Goal: Task Accomplishment & Management: Complete application form

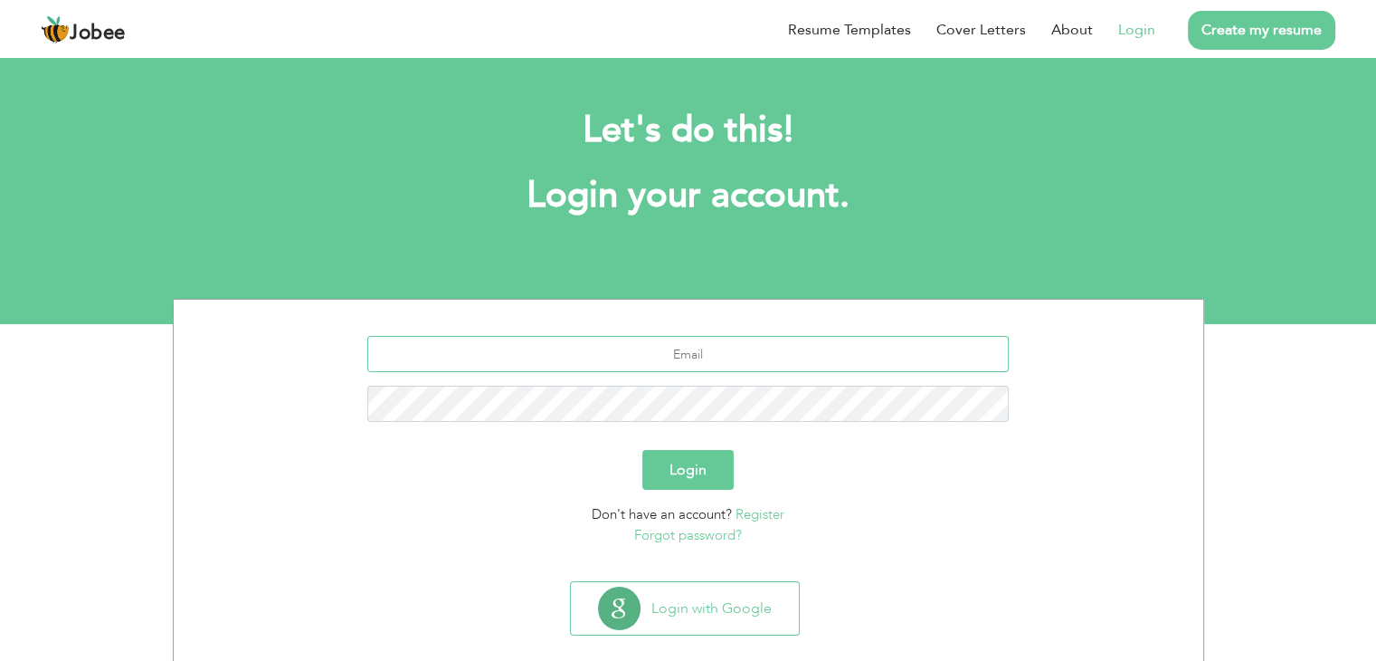
click at [684, 354] on input "text" at bounding box center [688, 354] width 642 height 36
drag, startPoint x: 739, startPoint y: 356, endPoint x: 649, endPoint y: 357, distance: 90.5
click at [649, 357] on input "text" at bounding box center [688, 354] width 642 height 36
type input "[EMAIL_ADDRESS][DOMAIN_NAME]"
click at [680, 473] on button "Login" at bounding box center [687, 470] width 91 height 40
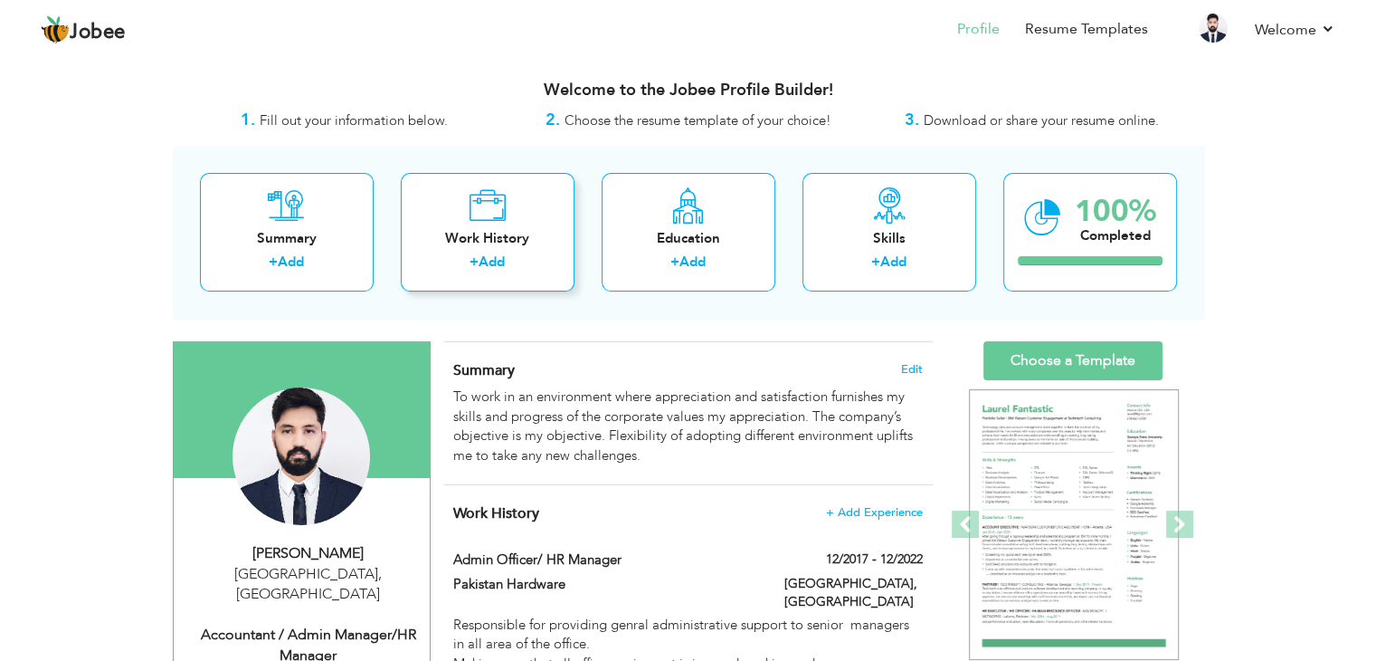
click at [499, 264] on link "Add" at bounding box center [492, 261] width 26 height 18
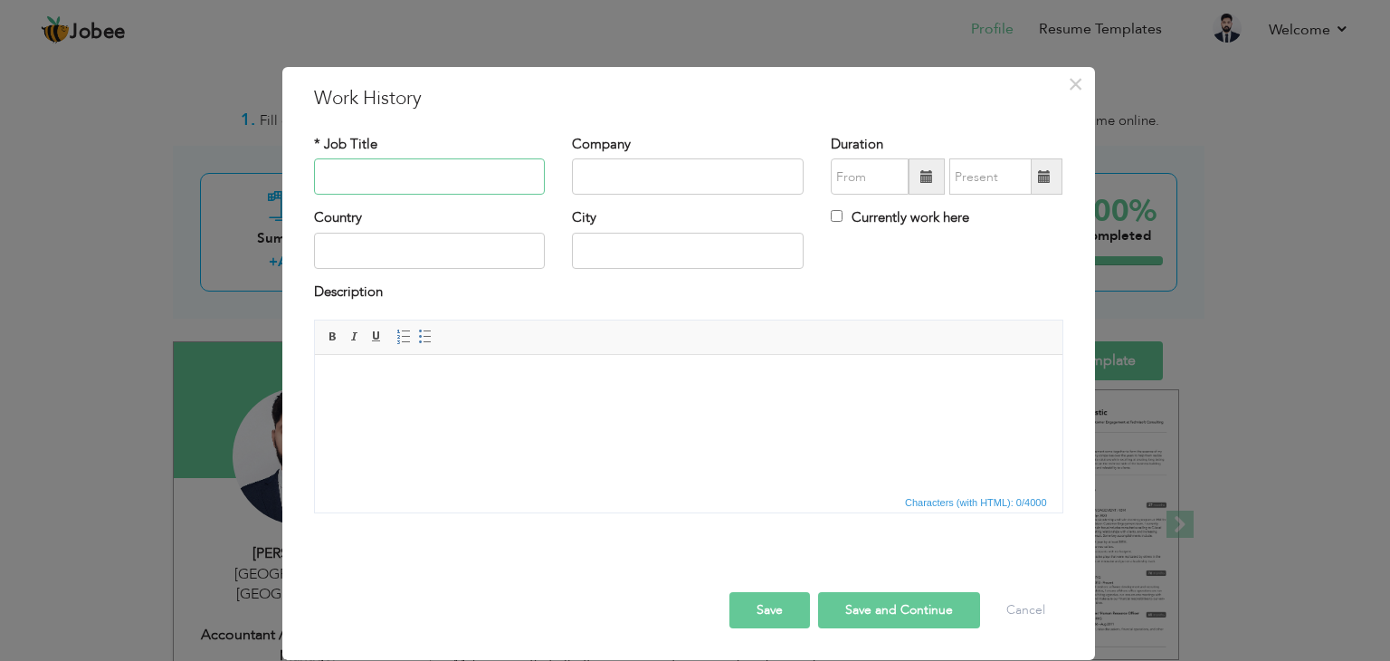
click at [443, 183] on input "text" at bounding box center [430, 176] width 232 height 36
type input "Manager / Account Officer"
click at [728, 180] on input "text" at bounding box center [688, 176] width 232 height 36
type input "Fresh One Resources"
click at [416, 256] on input "text" at bounding box center [430, 251] width 232 height 36
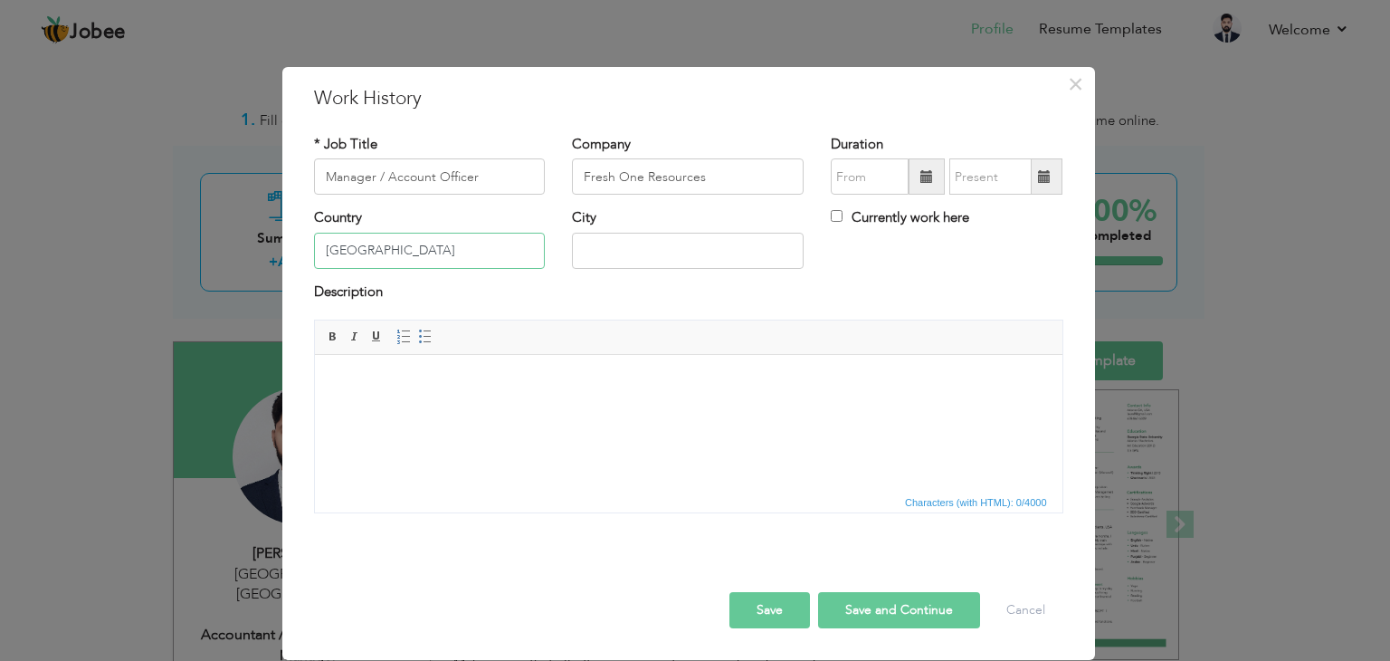
type input "Pakistan"
click at [600, 251] on input "text" at bounding box center [688, 251] width 232 height 36
type input "Dera Ismail Khan"
click at [922, 178] on span at bounding box center [926, 176] width 13 height 13
type input "09/2025"
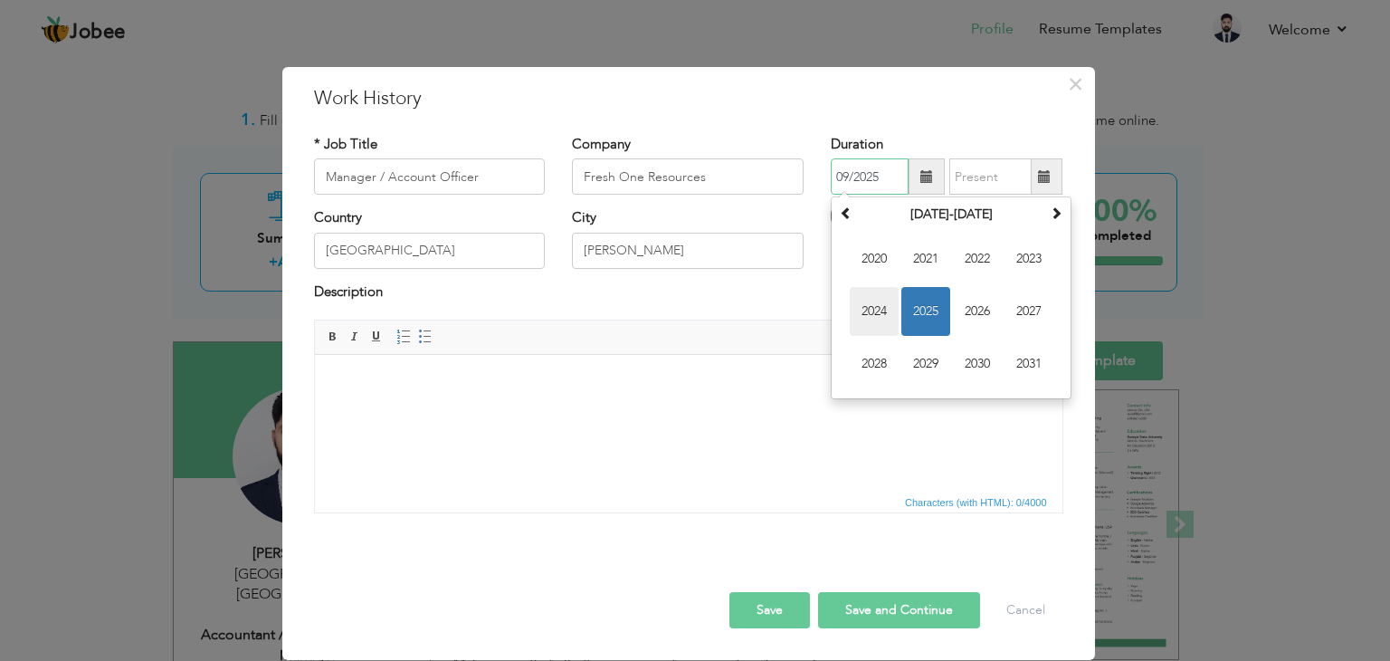
click at [880, 313] on span "2024" at bounding box center [874, 311] width 49 height 49
click at [1041, 179] on span at bounding box center [1044, 176] width 13 height 13
type input "09/2025"
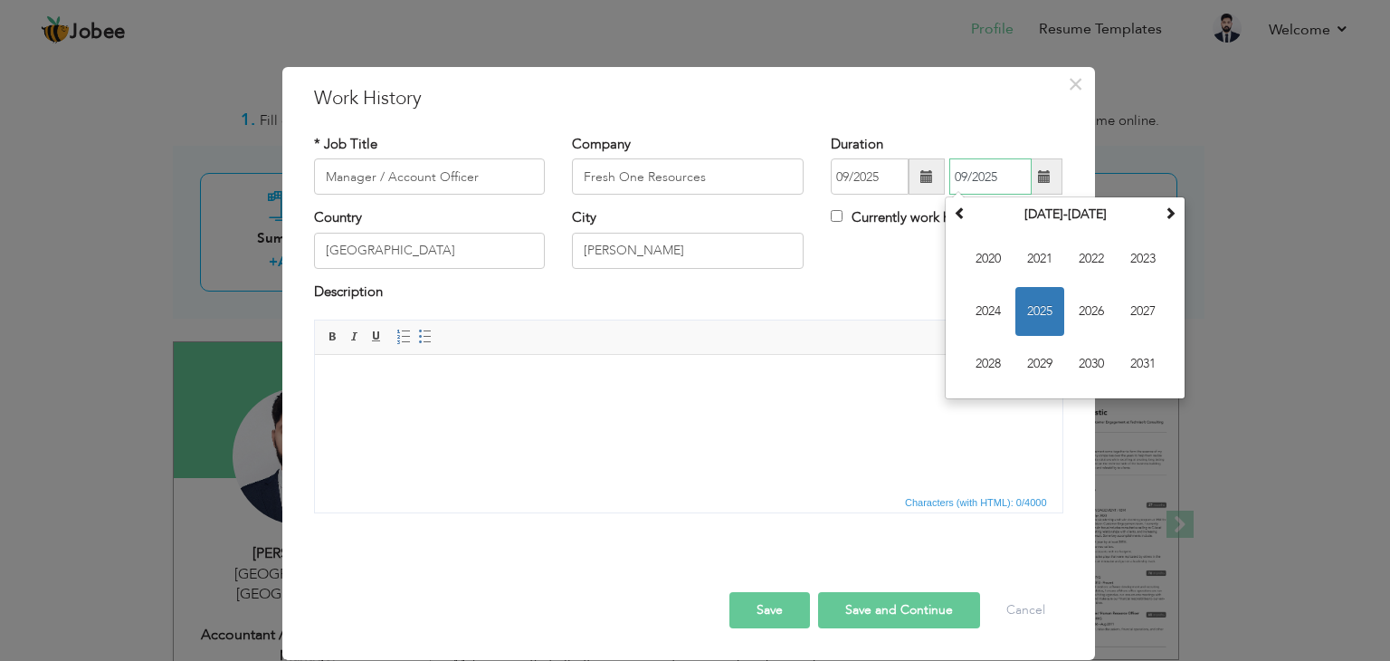
click at [1038, 309] on span "2025" at bounding box center [1039, 311] width 49 height 49
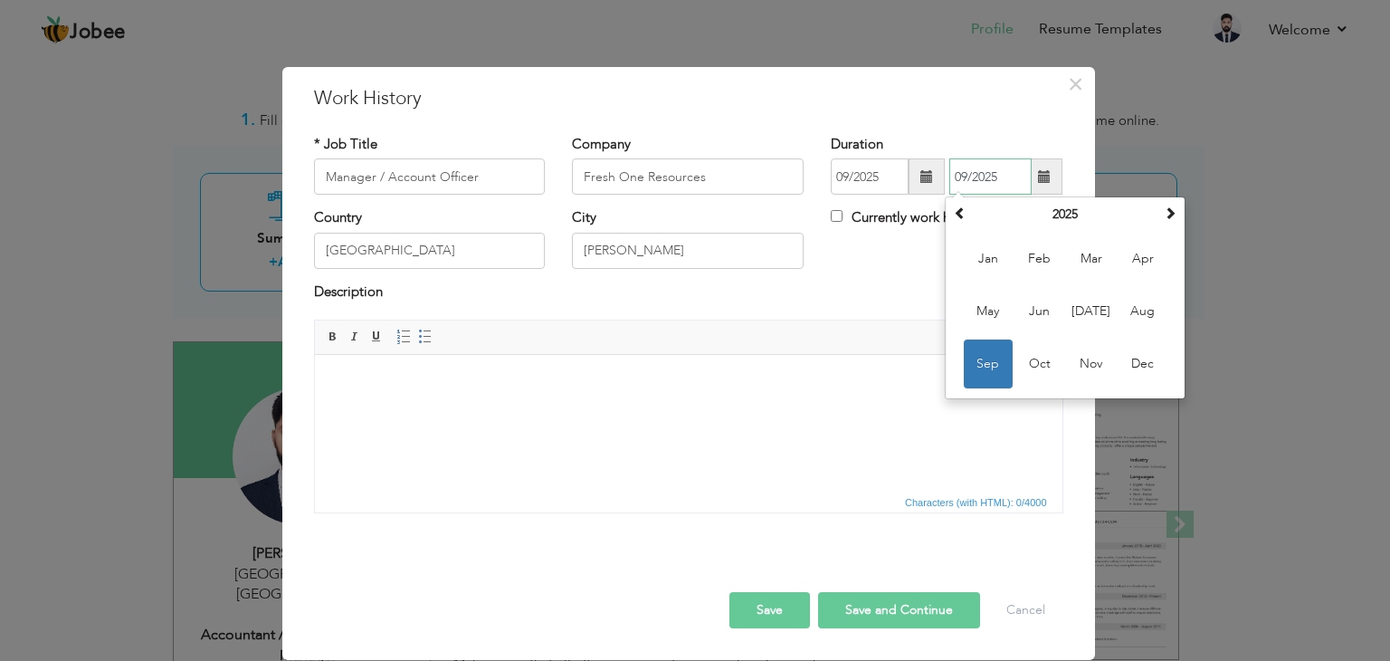
click at [985, 356] on span "Sep" at bounding box center [988, 363] width 49 height 49
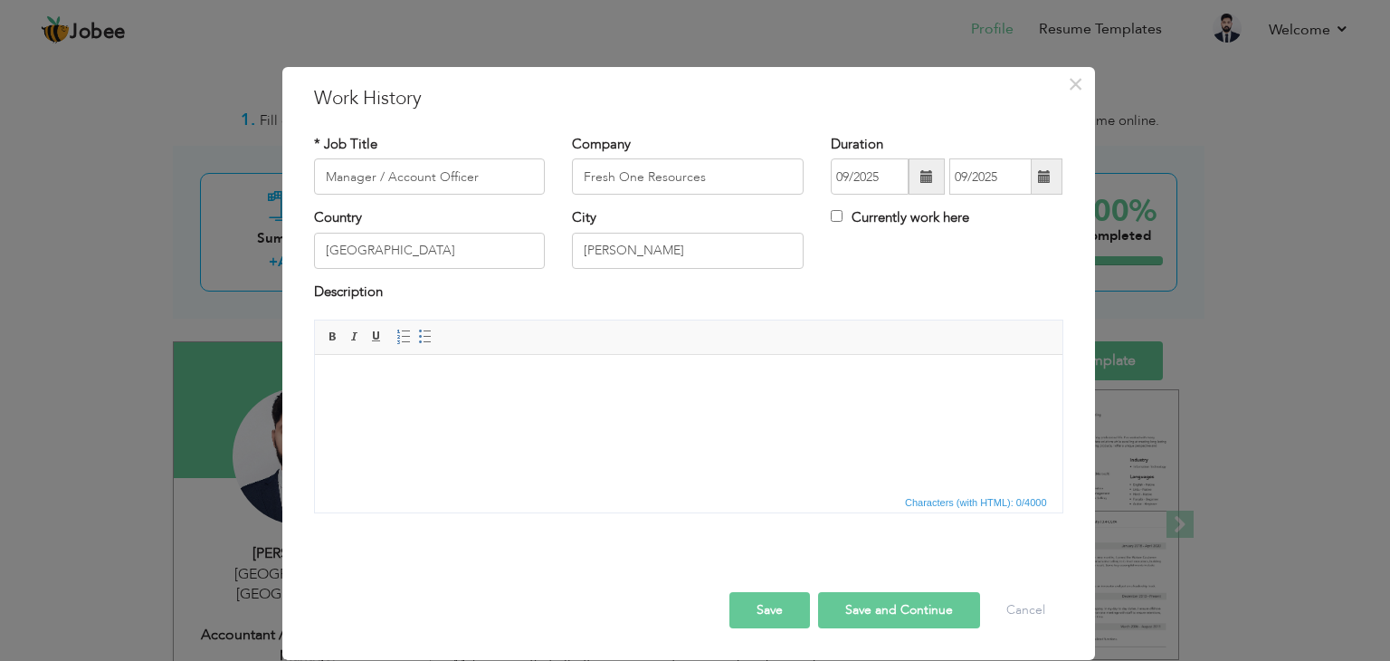
click at [924, 182] on span at bounding box center [926, 176] width 13 height 13
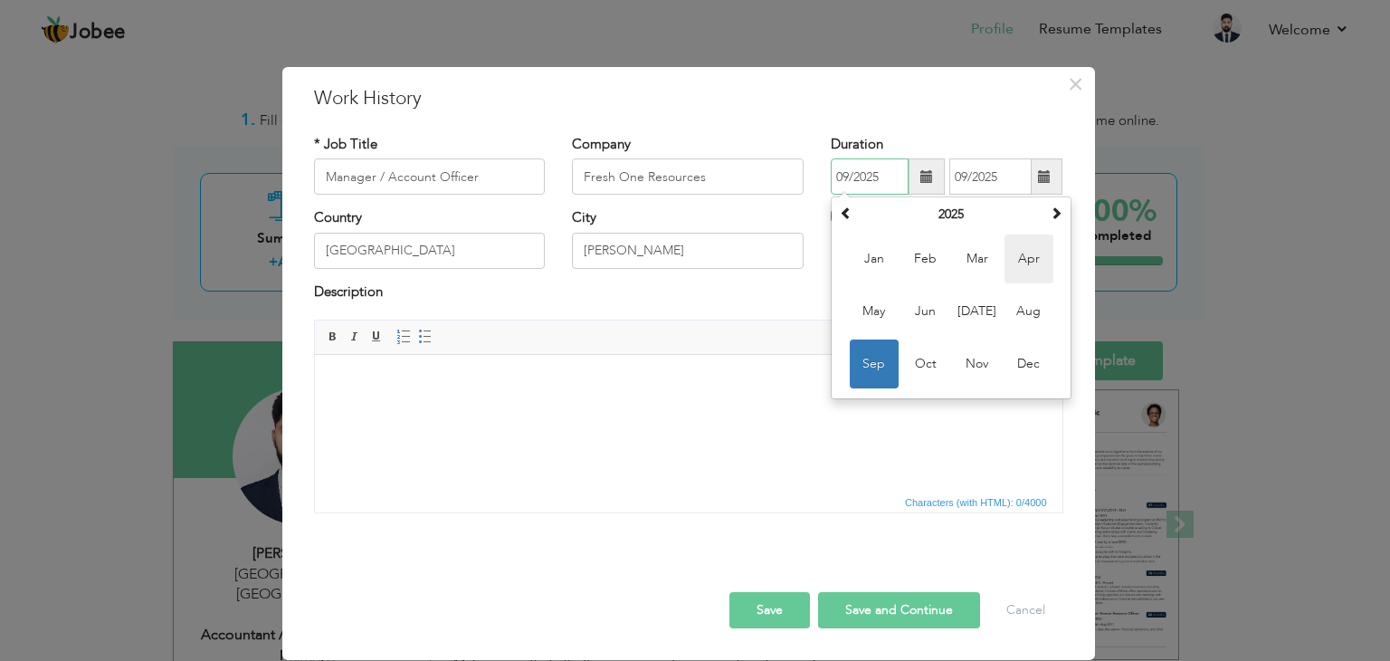
click at [1029, 260] on span "Apr" at bounding box center [1028, 258] width 49 height 49
type input "04/2025"
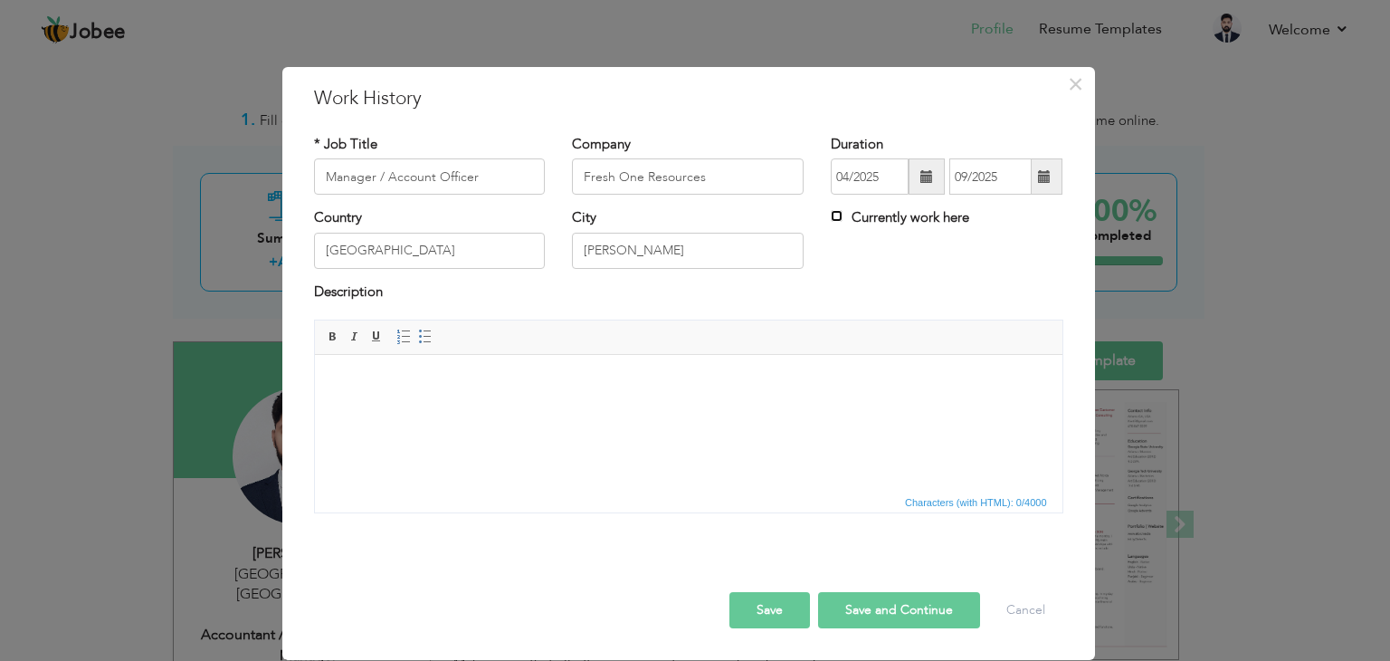
click at [836, 220] on input "Currently work here" at bounding box center [837, 216] width 12 height 12
checkbox input "true"
click at [495, 410] on html at bounding box center [687, 382] width 747 height 55
click at [923, 176] on span at bounding box center [926, 176] width 13 height 13
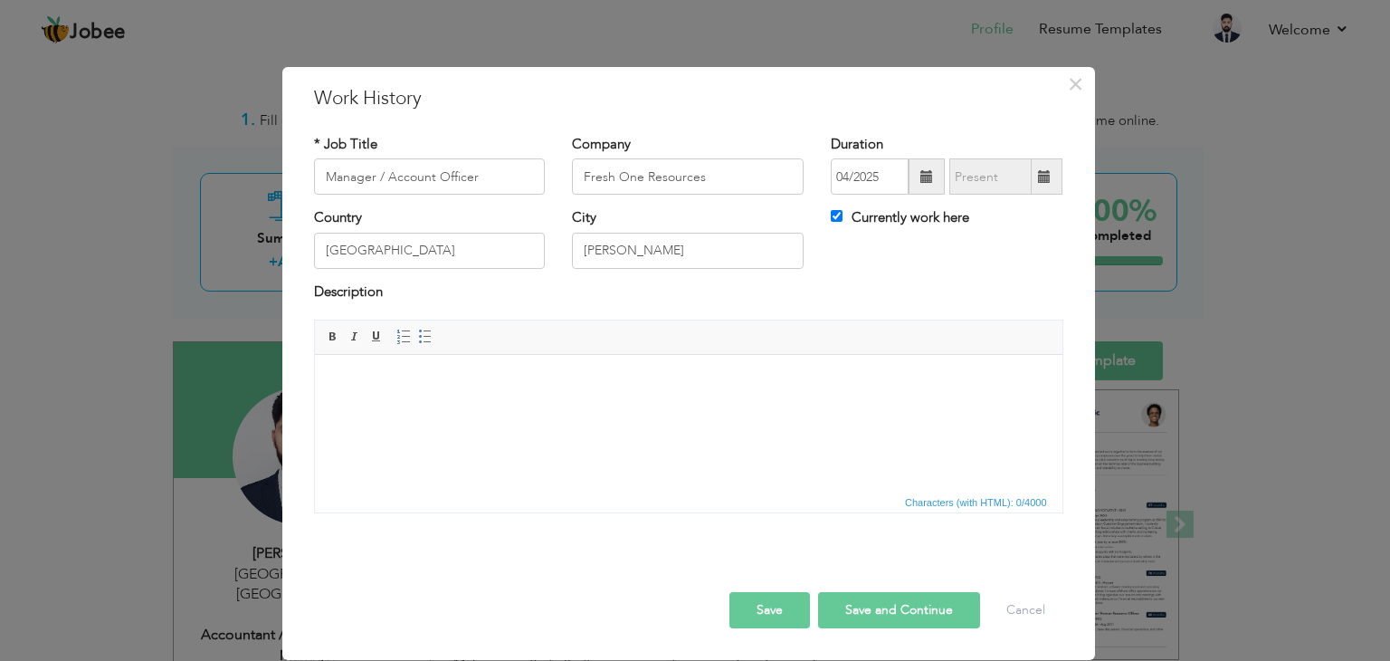
click at [1045, 176] on span at bounding box center [1044, 176] width 13 height 13
click at [711, 254] on input "Dera Ismail Khan" at bounding box center [688, 251] width 232 height 36
click at [720, 179] on input "Fresh One Resources" at bounding box center [688, 176] width 232 height 36
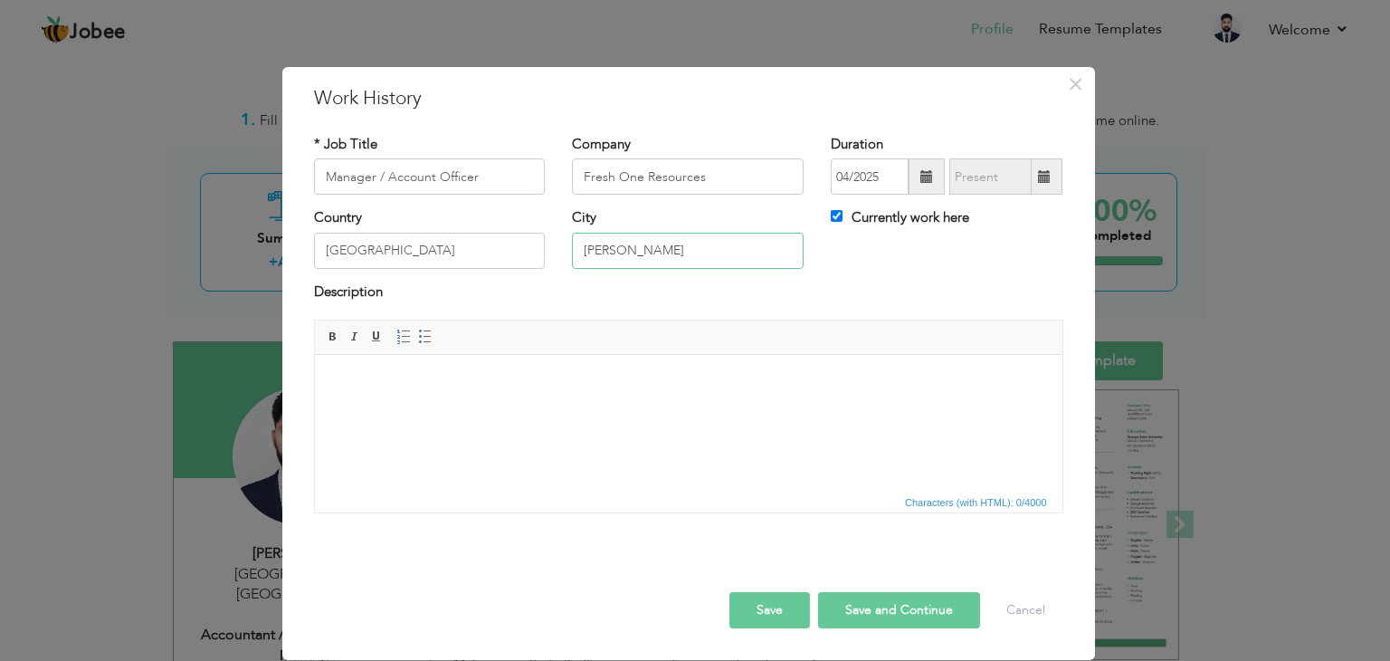
click at [705, 260] on input "Dera Ismail Khan" at bounding box center [688, 251] width 232 height 36
click at [918, 182] on span at bounding box center [926, 176] width 36 height 36
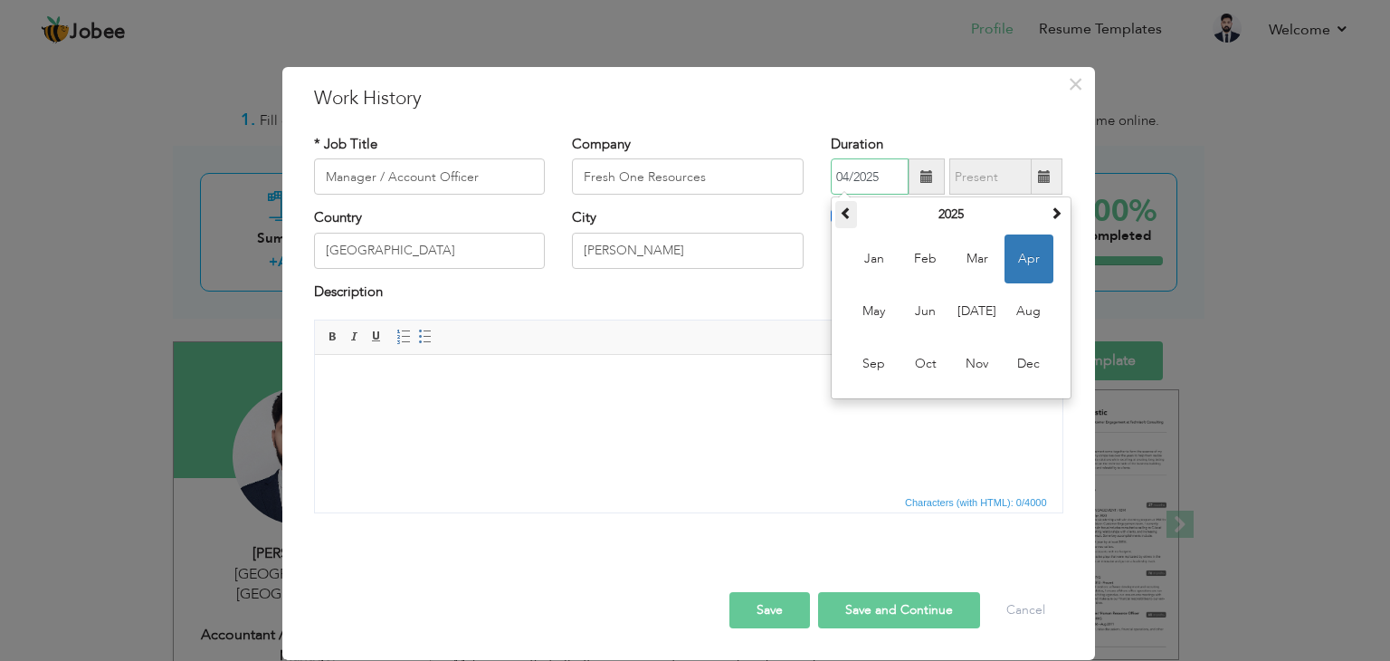
click at [847, 219] on span at bounding box center [846, 212] width 13 height 13
click at [1017, 252] on span "Apr" at bounding box center [1028, 258] width 49 height 49
type input "04/2024"
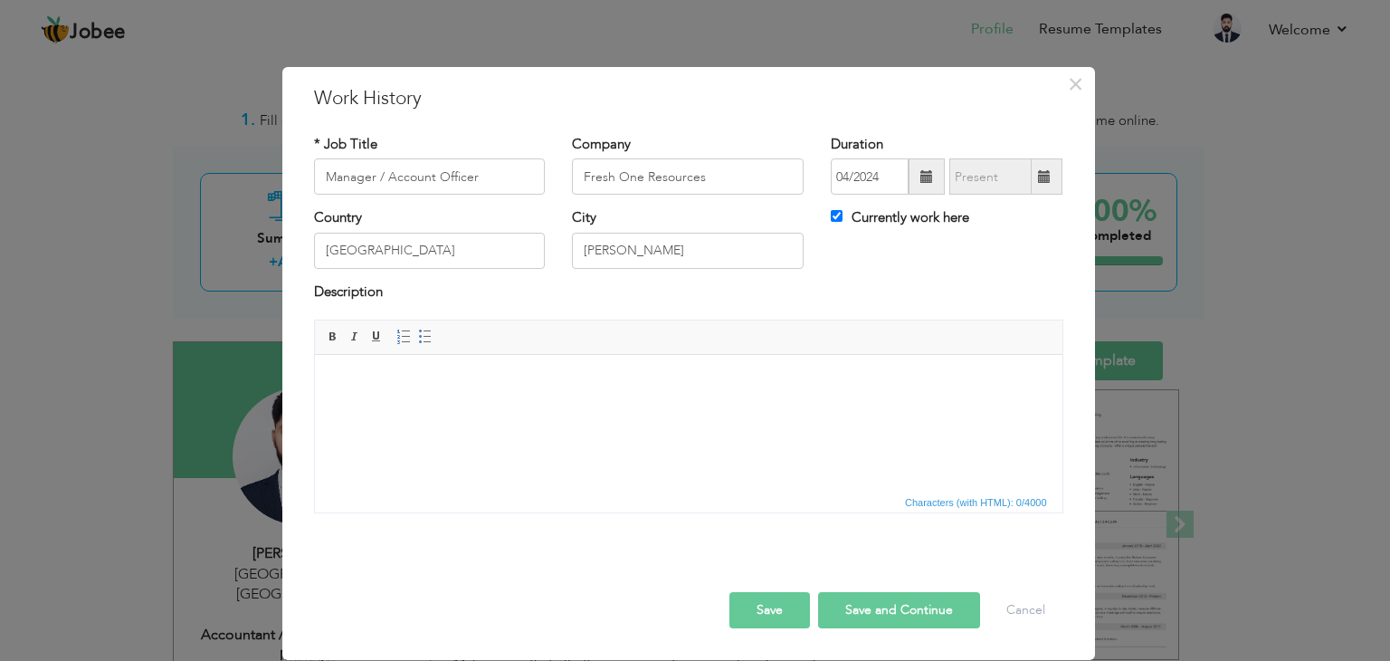
click at [1046, 181] on span at bounding box center [1044, 176] width 13 height 13
click at [589, 405] on html at bounding box center [687, 382] width 747 height 55
click at [430, 396] on html at bounding box center [687, 382] width 747 height 55
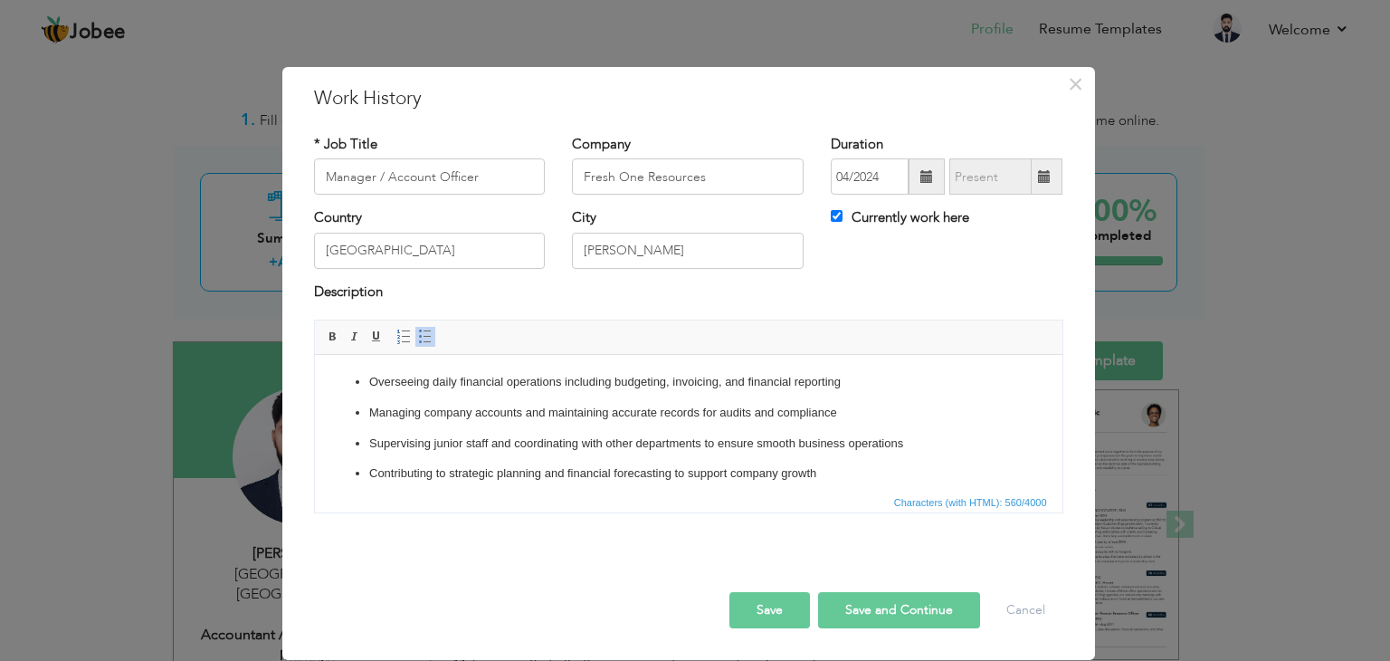
scroll to position [20, 0]
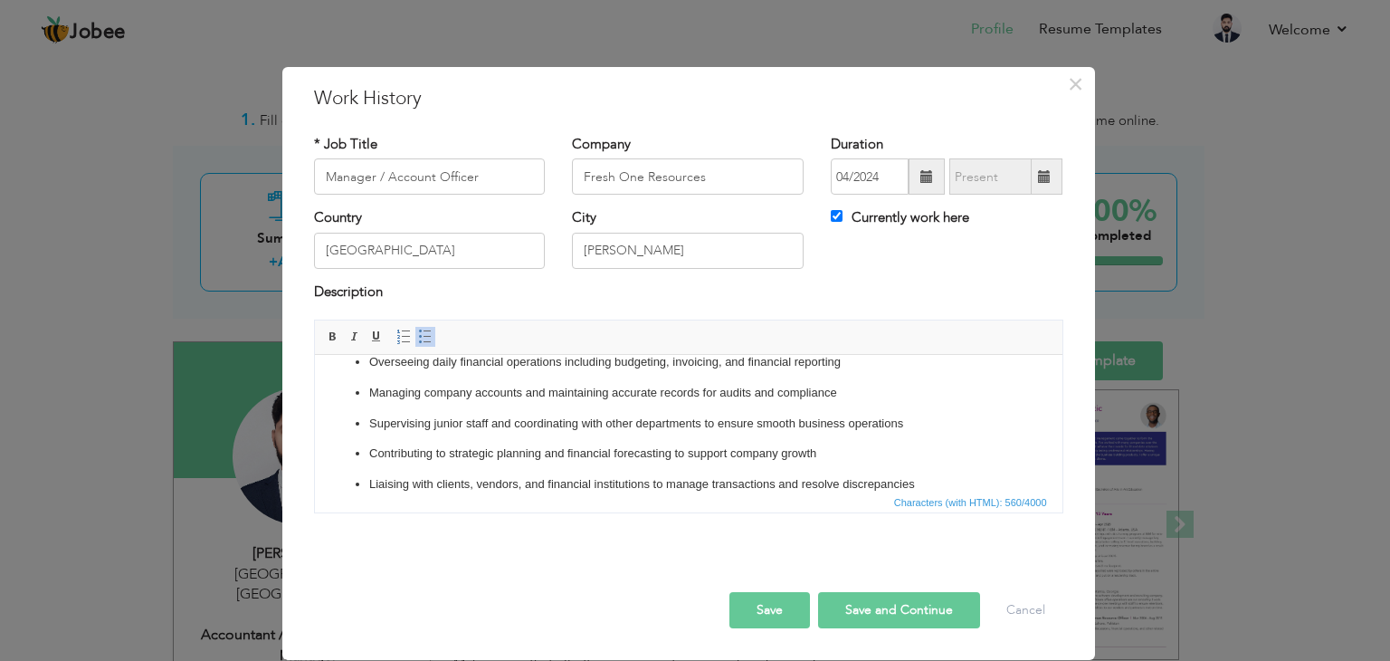
click at [870, 612] on button "Save and Continue" at bounding box center [899, 610] width 162 height 36
checkbox input "false"
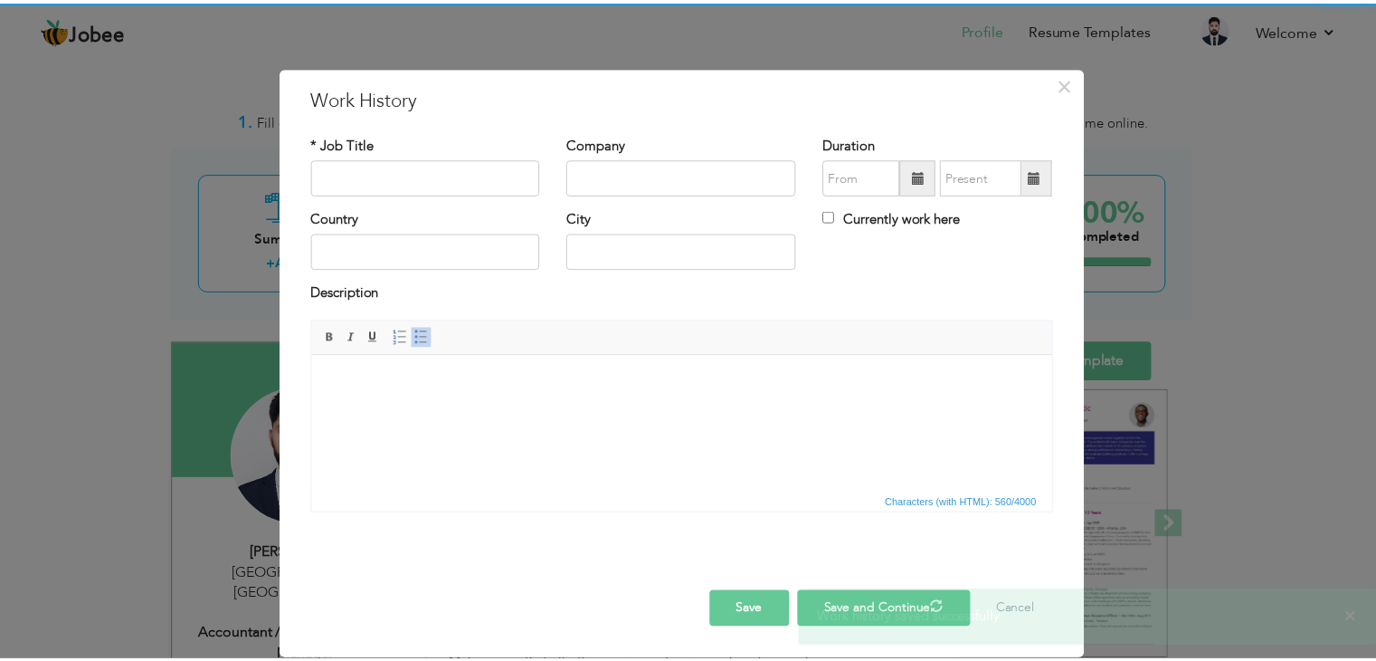
scroll to position [0, 0]
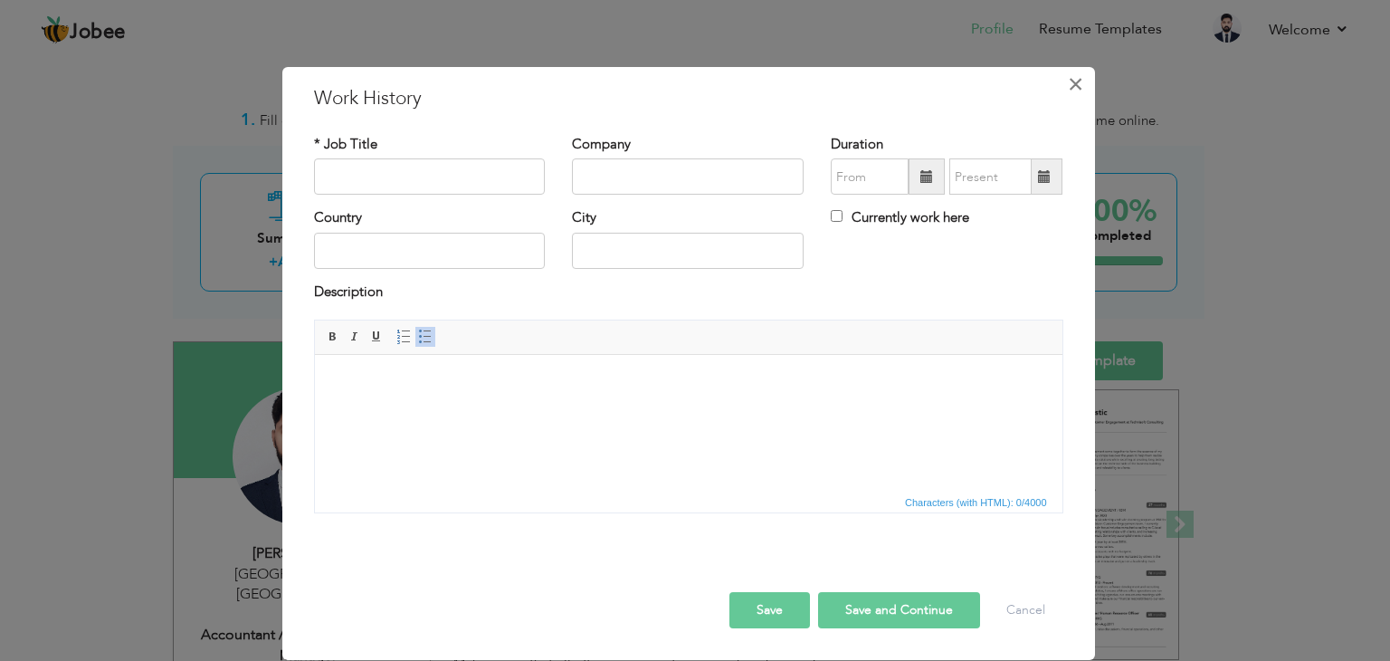
click at [1077, 80] on span "×" at bounding box center [1075, 84] width 15 height 33
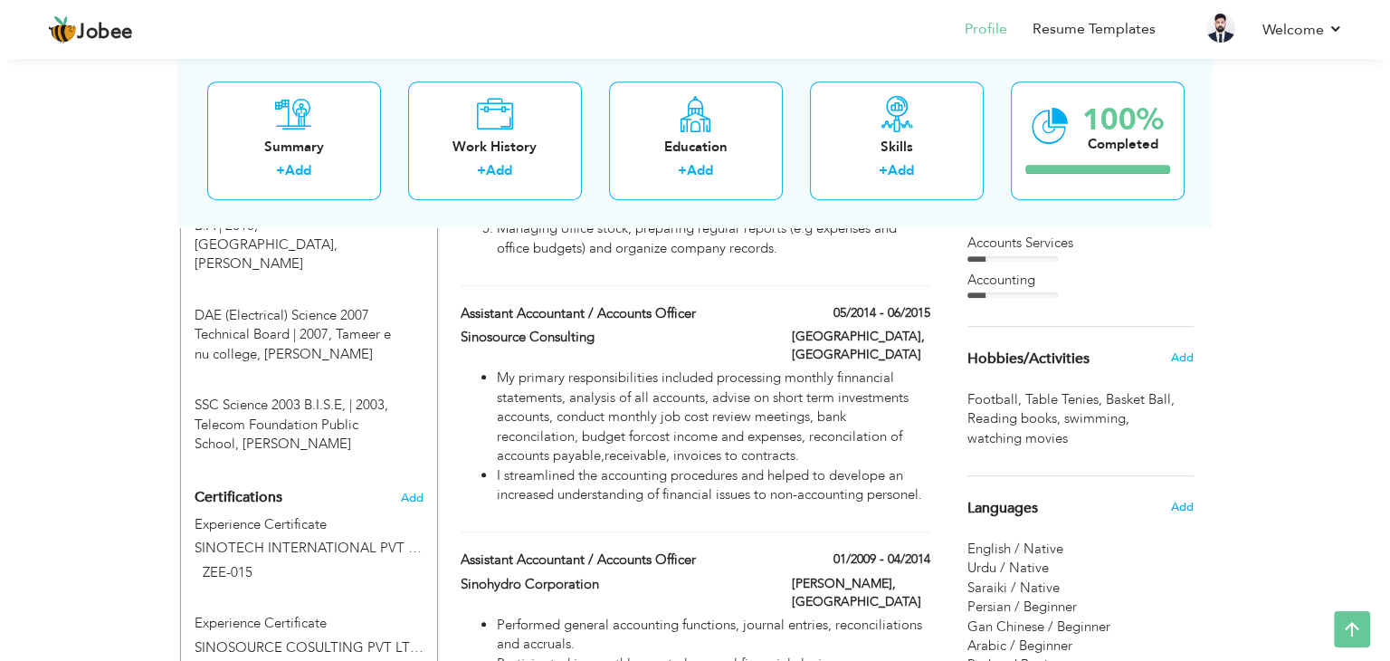
scroll to position [452, 0]
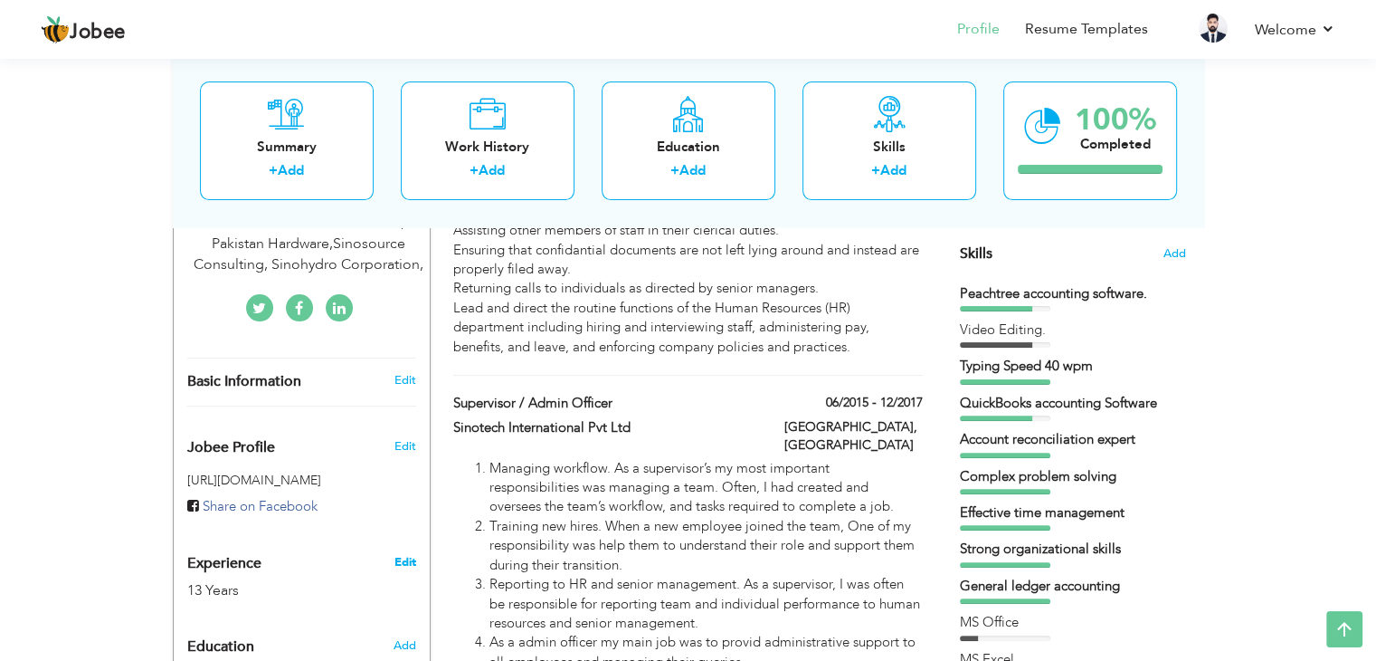
click at [404, 554] on link "Edit" at bounding box center [405, 562] width 22 height 16
type input "ZEESHAN"
type input "ALI"
type input "03367729699"
select select "number:166"
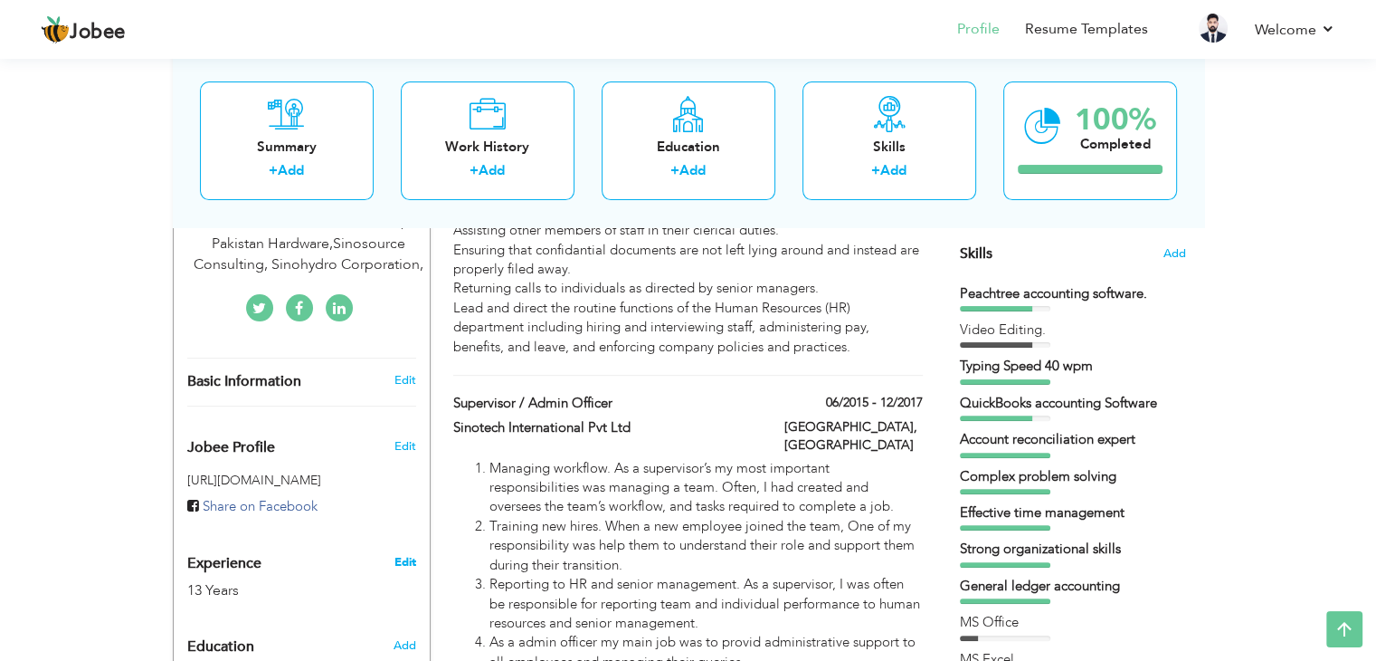
type input "Islamabad"
select select "number:15"
type input "Sinotech International Pvt Ltd, Pakistan Hardware,Sinosource Consulting, Sinohy…"
type input "Accountant / Admin Manager/HR Manager"
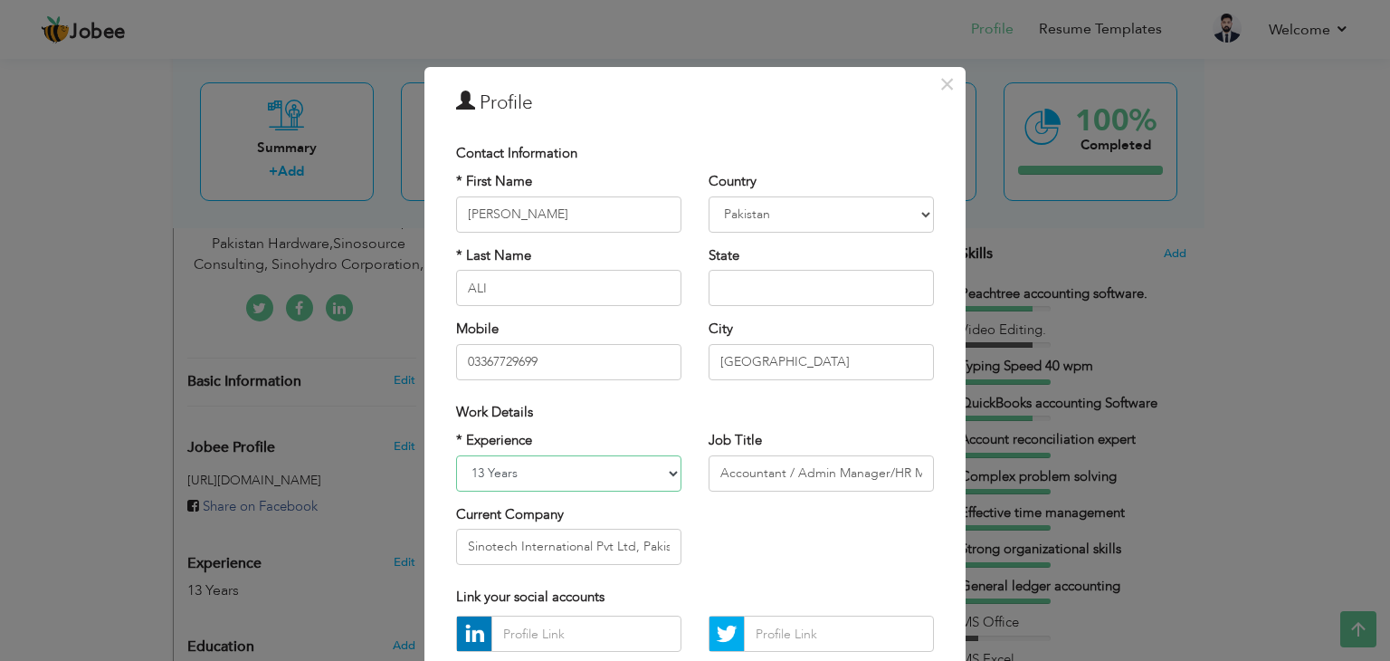
click at [662, 475] on select "Entry Level Less than 1 Year 1 Year 2 Years 3 Years 4 Years 5 Years 6 Years 7 Y…" at bounding box center [568, 473] width 225 height 36
select select "number:19"
click at [456, 455] on select "Entry Level Less than 1 Year 1 Year 2 Years 3 Years 4 Years 5 Years 6 Years 7 Y…" at bounding box center [568, 473] width 225 height 36
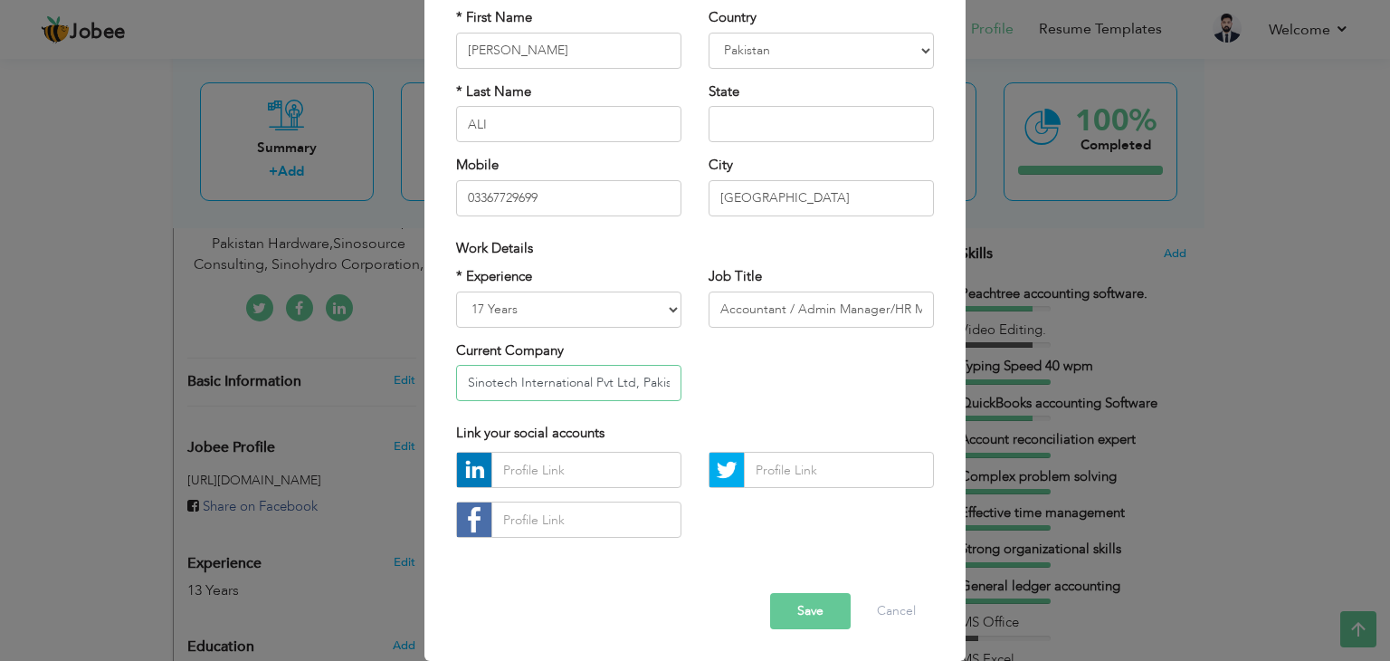
click at [663, 383] on input "Sinotech International Pvt Ltd, Pakistan Hardware,Sinosource Consulting, Sinohy…" at bounding box center [568, 383] width 225 height 36
click at [666, 386] on input "Sinotech International Pvt Ltd, Pakistan Hardware,Sinosource Consulting, Sinohy…" at bounding box center [568, 383] width 225 height 36
drag, startPoint x: 508, startPoint y: 387, endPoint x: 459, endPoint y: 381, distance: 49.3
click at [459, 381] on input "Sinotech International Pvt Ltd, Pakistan Hardware,Sinosource Consulting, Sinohy…" at bounding box center [568, 383] width 225 height 36
click at [456, 380] on input "Sinotech International Pvt Ltd, Pakistan Hardware,Sinosource Consulting, Sinohy…" at bounding box center [568, 383] width 225 height 36
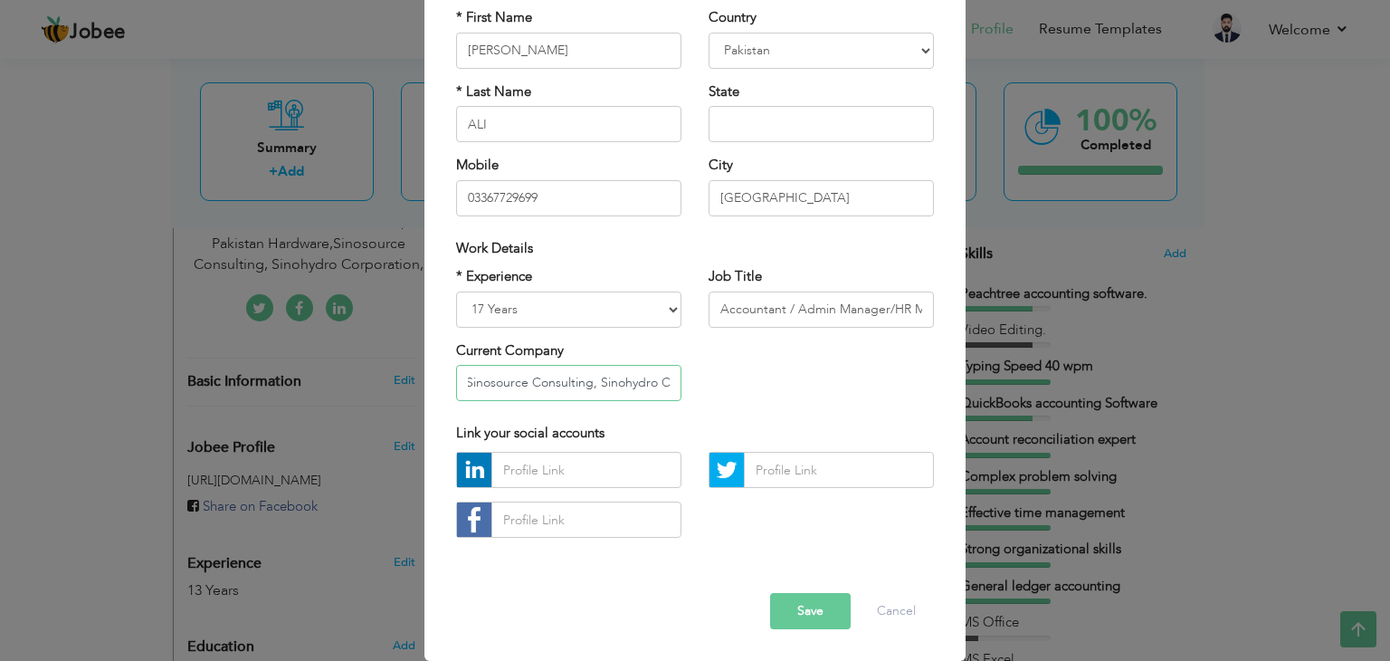
scroll to position [0, 340]
drag, startPoint x: 460, startPoint y: 384, endPoint x: 673, endPoint y: 389, distance: 213.6
click at [673, 389] on input "Sinotech International Pvt Ltd, Pakistan Hardware,Sinosource Consulting, Sinohy…" at bounding box center [568, 383] width 225 height 36
type input "Fresh One Resources"
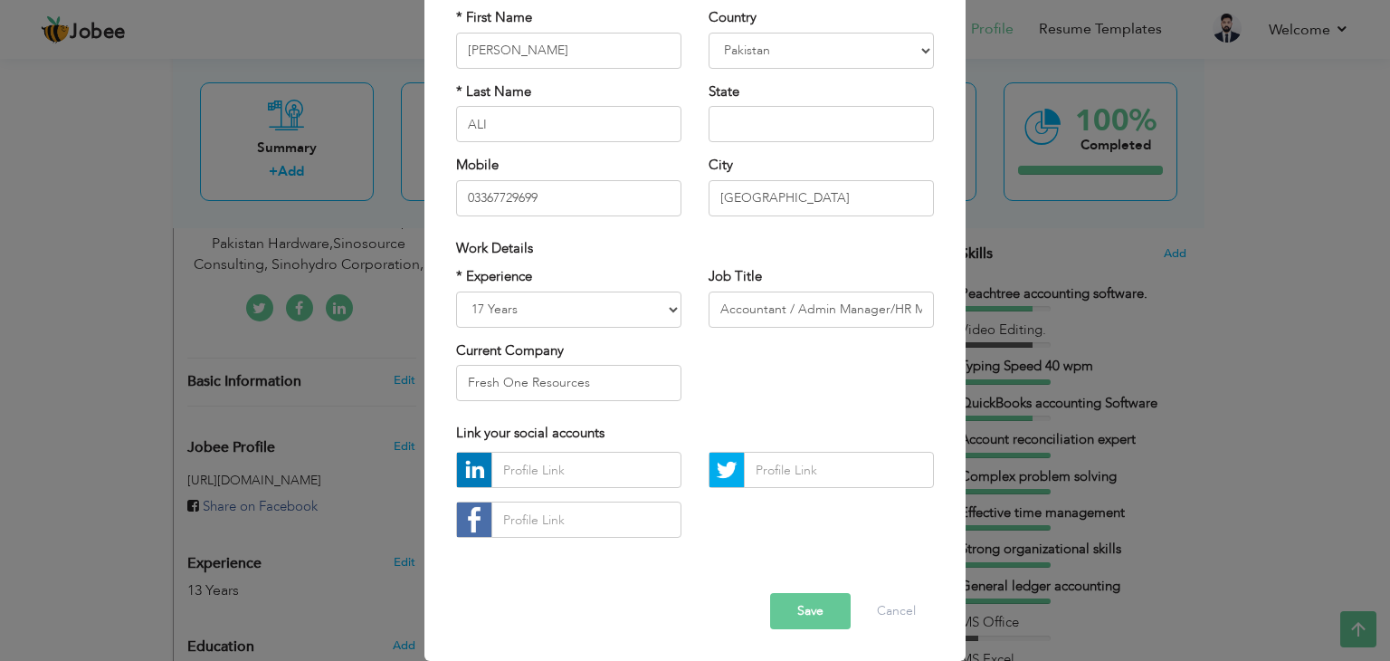
click at [699, 374] on div "* Experience Entry Level Less than 1 Year 1 Year 2 Years 3 Years 4 Years 5 Year…" at bounding box center [694, 340] width 505 height 147
click at [728, 137] on input "text" at bounding box center [821, 124] width 225 height 36
type input "KP"
click at [793, 601] on button "Save" at bounding box center [810, 611] width 81 height 36
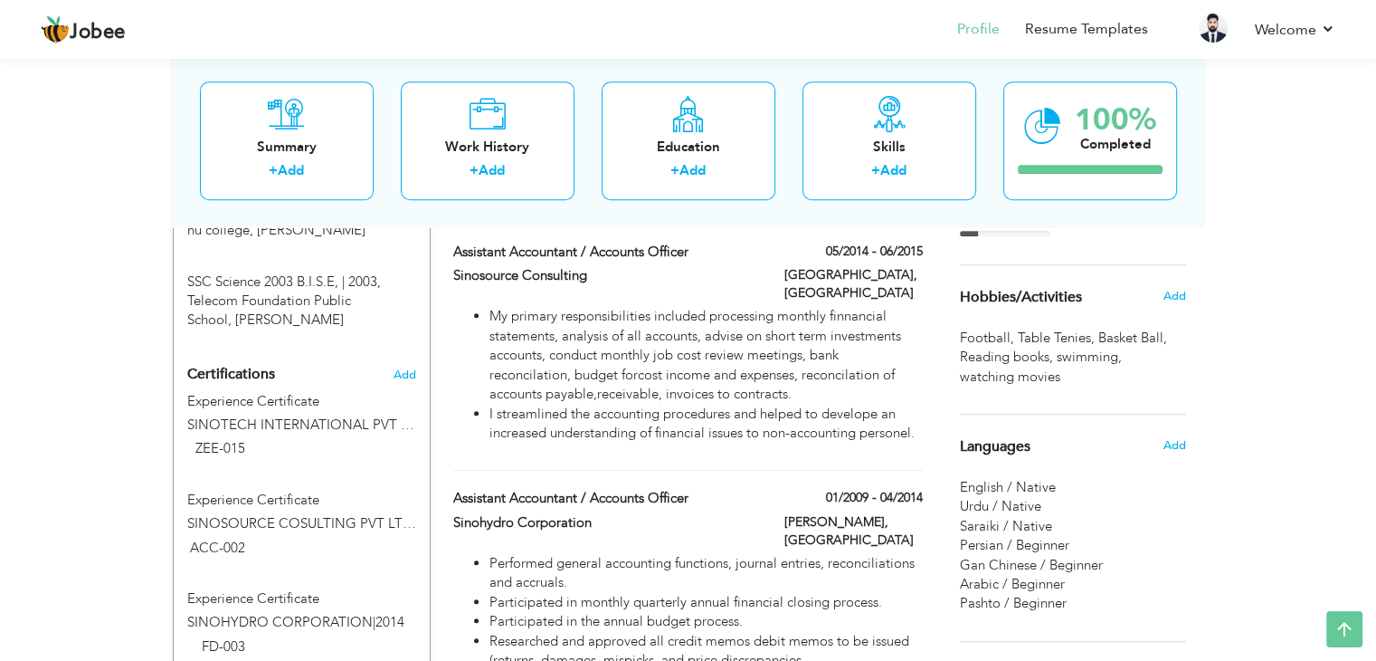
scroll to position [950, 0]
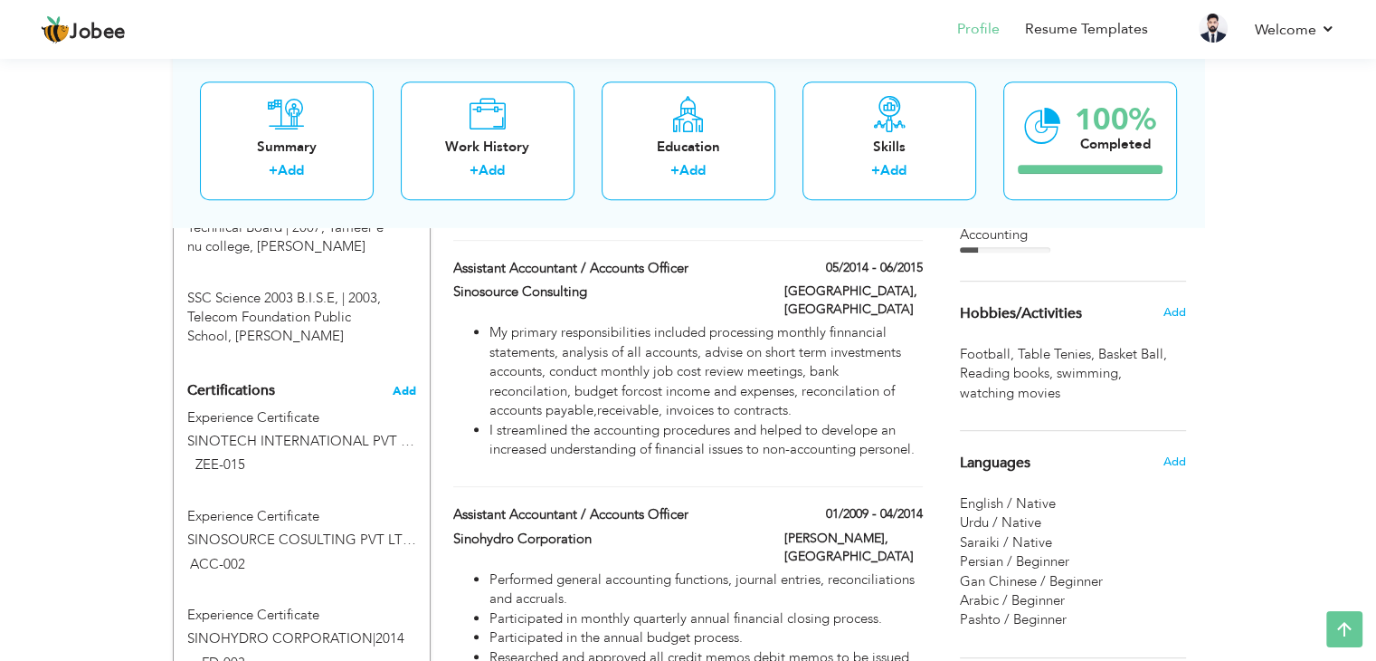
click at [407, 385] on span "Add" at bounding box center [405, 391] width 24 height 13
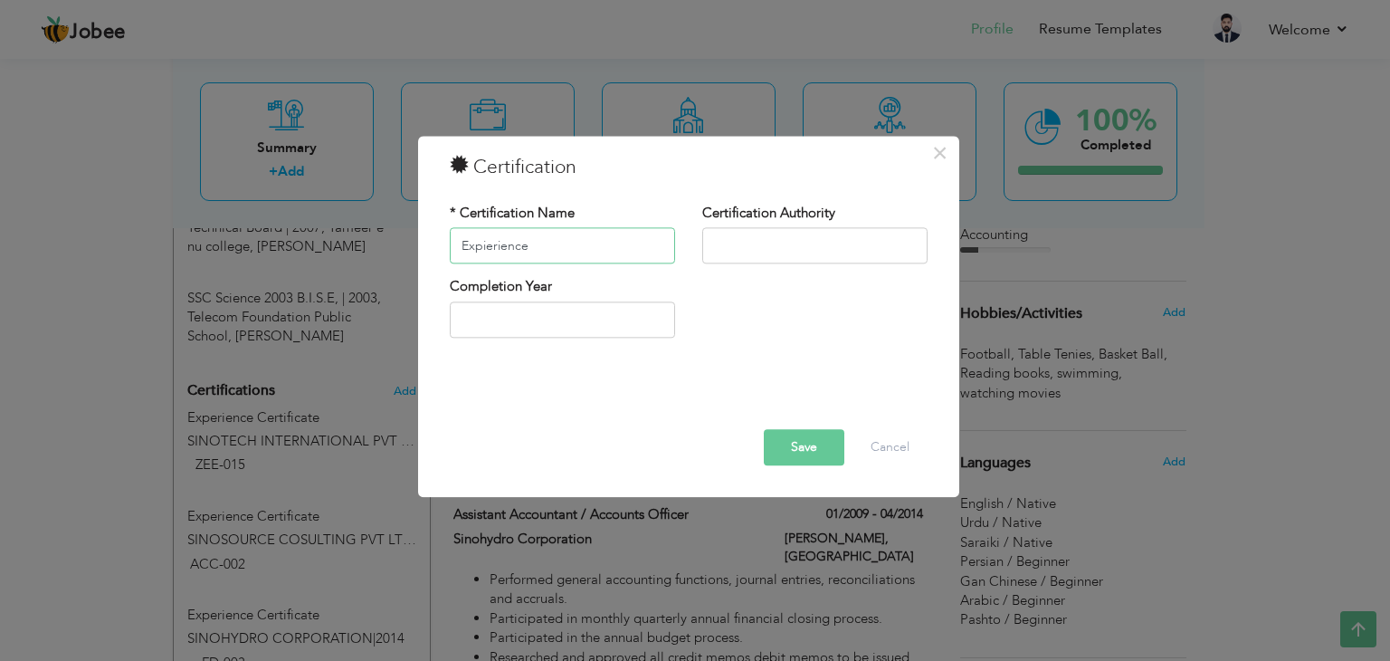
drag, startPoint x: 525, startPoint y: 244, endPoint x: 462, endPoint y: 247, distance: 62.5
click at [462, 247] on input "Expierience" at bounding box center [562, 246] width 225 height 36
type input "Experience Certificate"
click at [762, 244] on input "text" at bounding box center [814, 246] width 225 height 36
type input "2025"
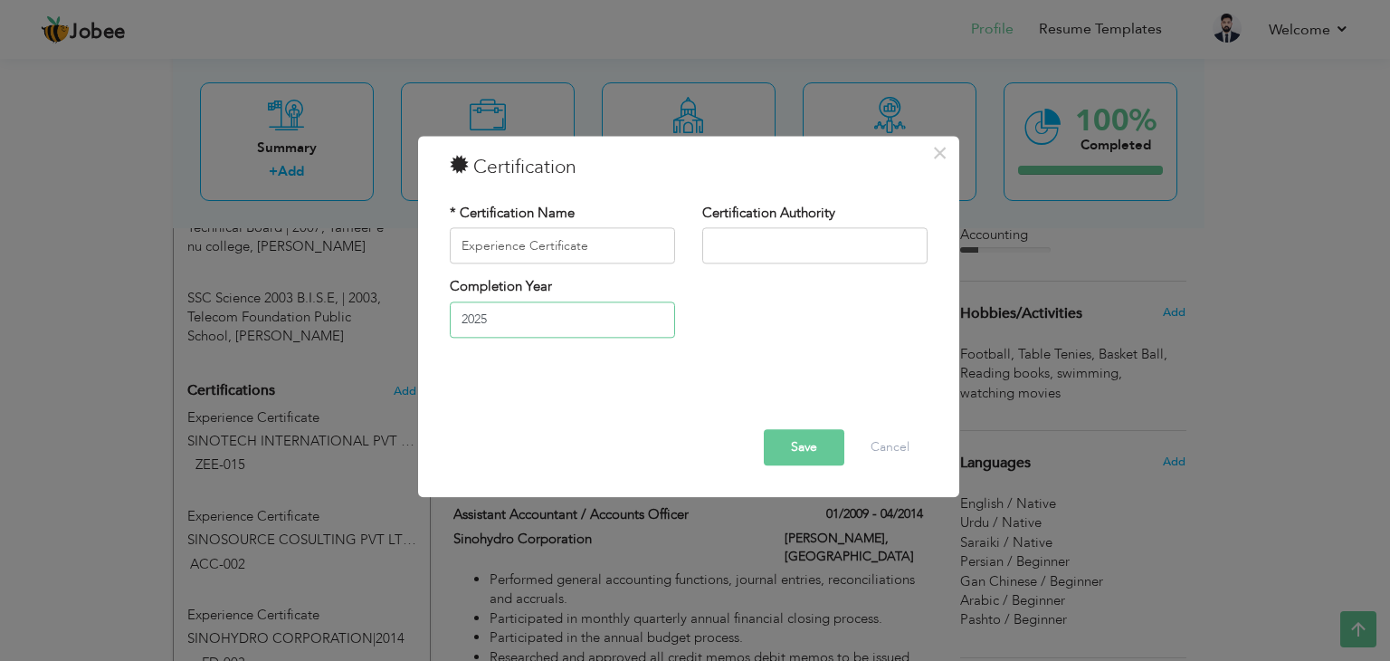
click at [582, 323] on input "2025" at bounding box center [562, 319] width 225 height 36
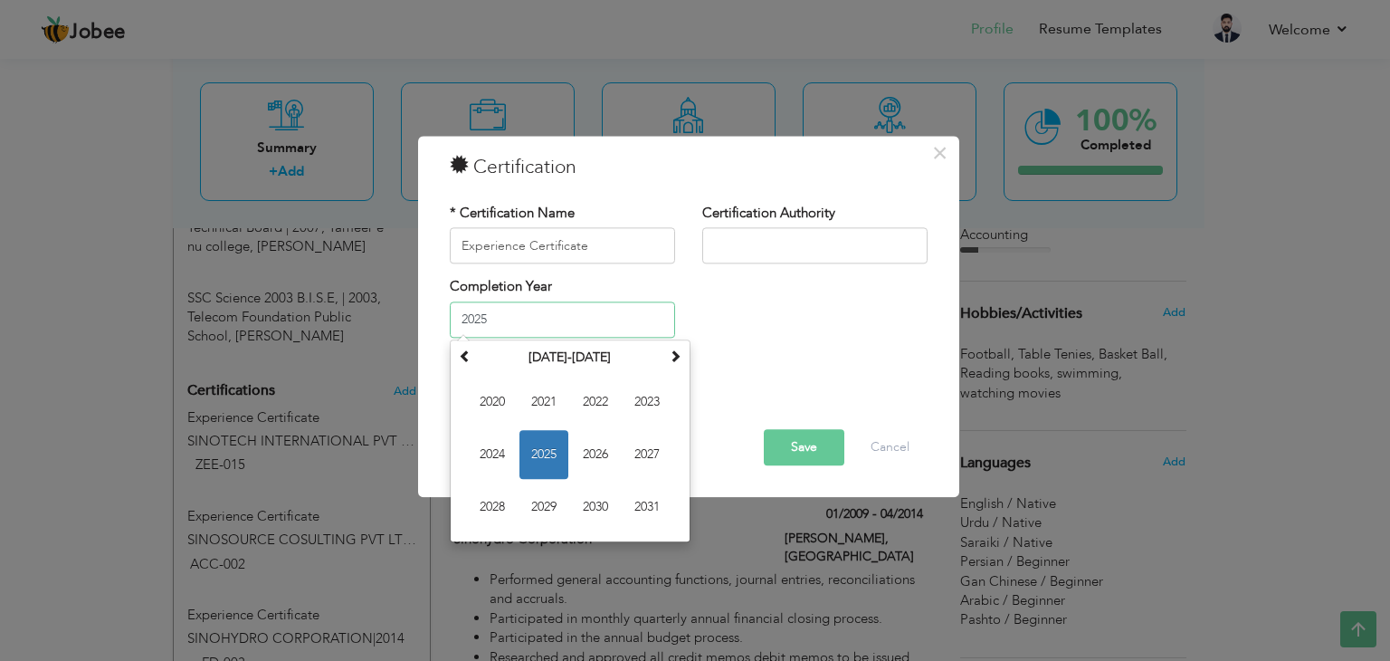
click at [547, 453] on span "2025" at bounding box center [543, 454] width 49 height 49
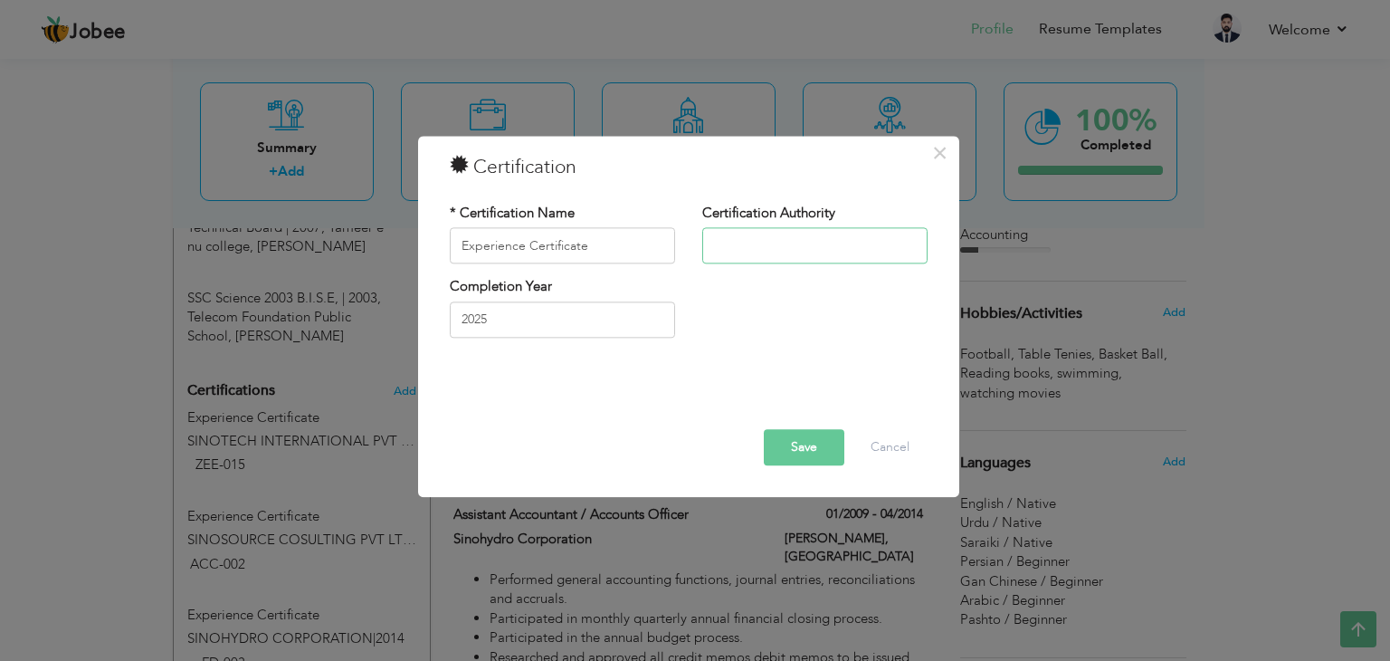
click at [756, 246] on input "text" at bounding box center [814, 246] width 225 height 36
drag, startPoint x: 813, startPoint y: 247, endPoint x: 689, endPoint y: 254, distance: 124.2
click at [689, 254] on div "Certification Authority Company CEO" at bounding box center [815, 240] width 252 height 73
type input "Fresh One Resources"
click at [793, 449] on button "Save" at bounding box center [804, 448] width 81 height 36
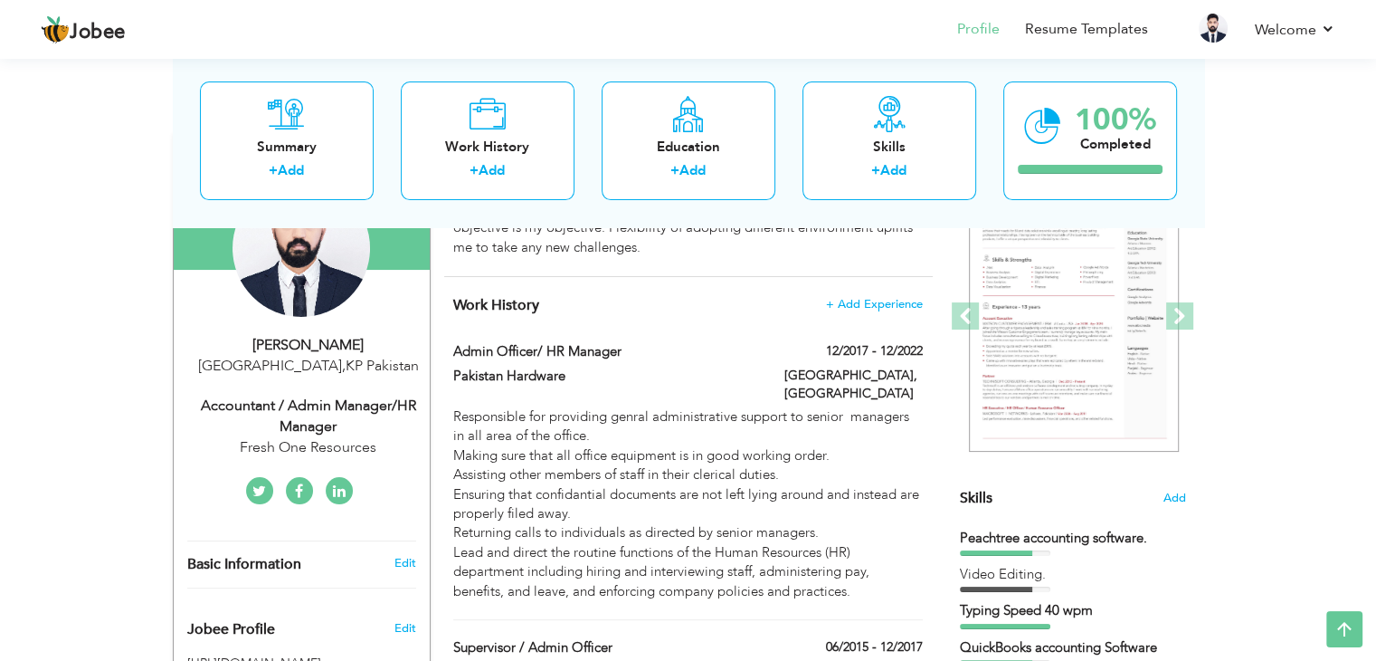
scroll to position [221, 0]
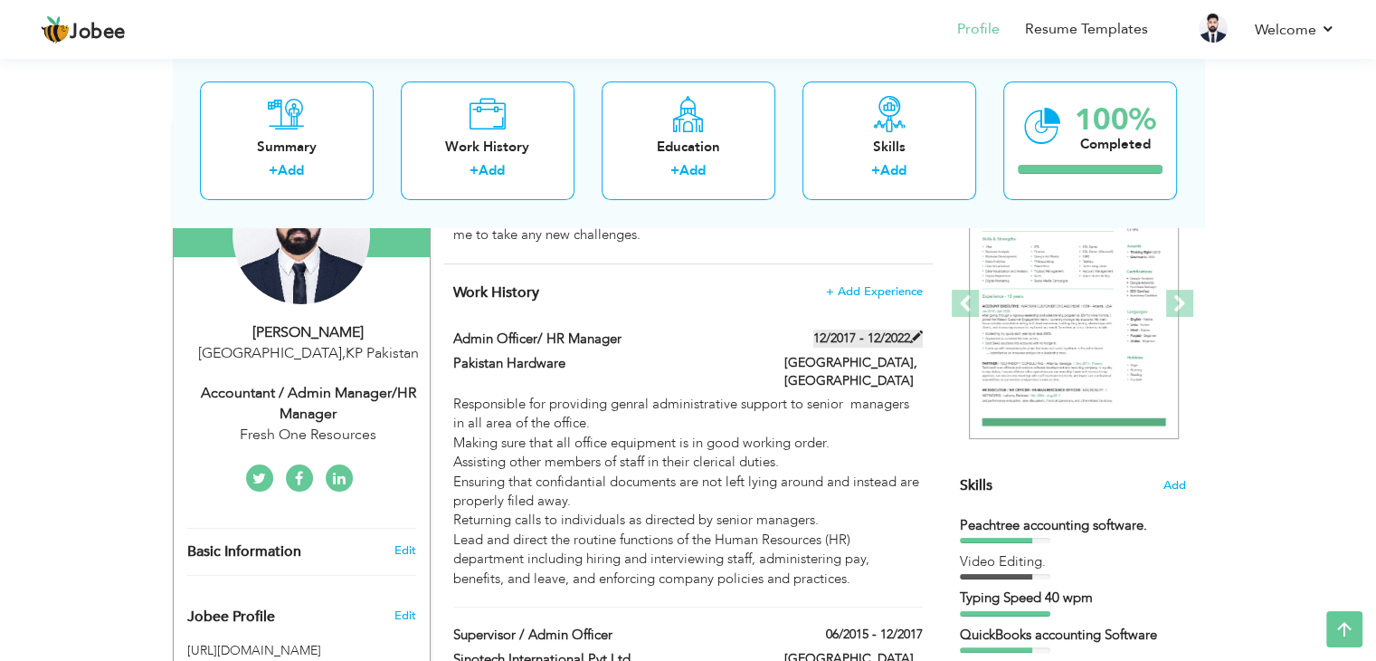
click at [915, 340] on span at bounding box center [916, 336] width 13 height 13
type input "Admin Officer/ HR Manager"
type input "Pakistan Hardware"
type input "12/2017"
type input "12/2022"
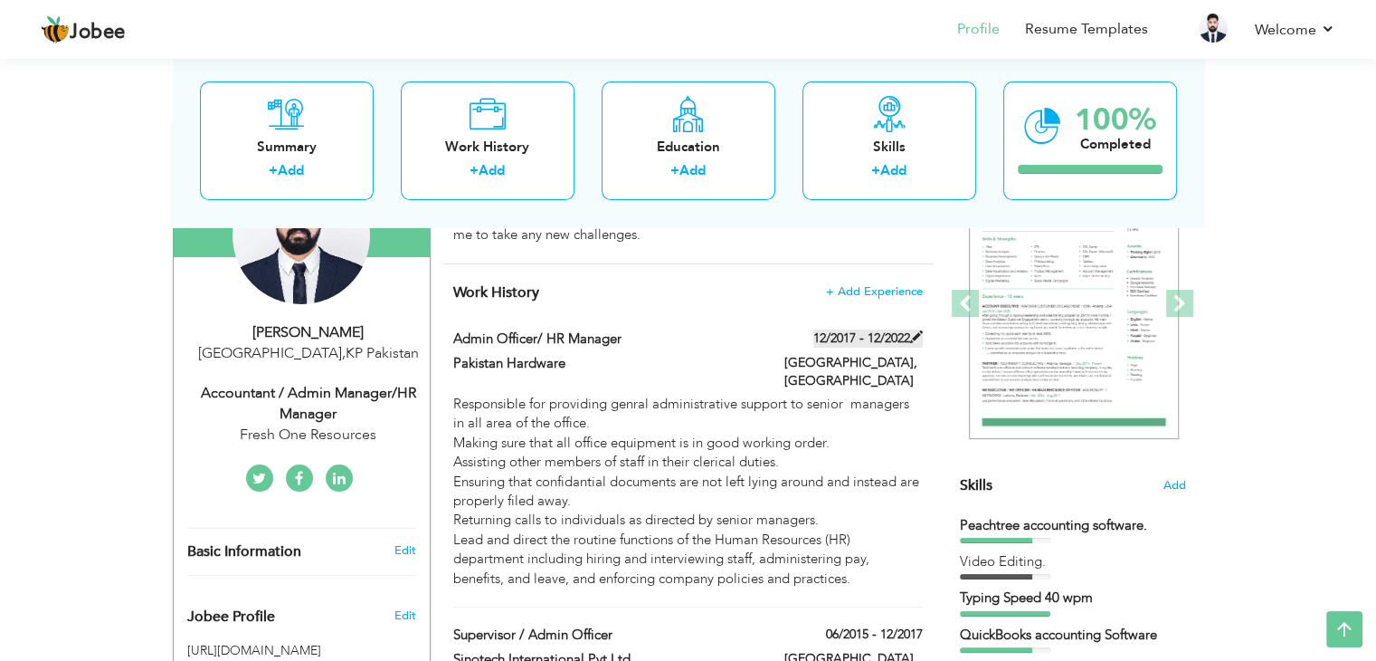
type input "Pakistan"
type input "Islamabad"
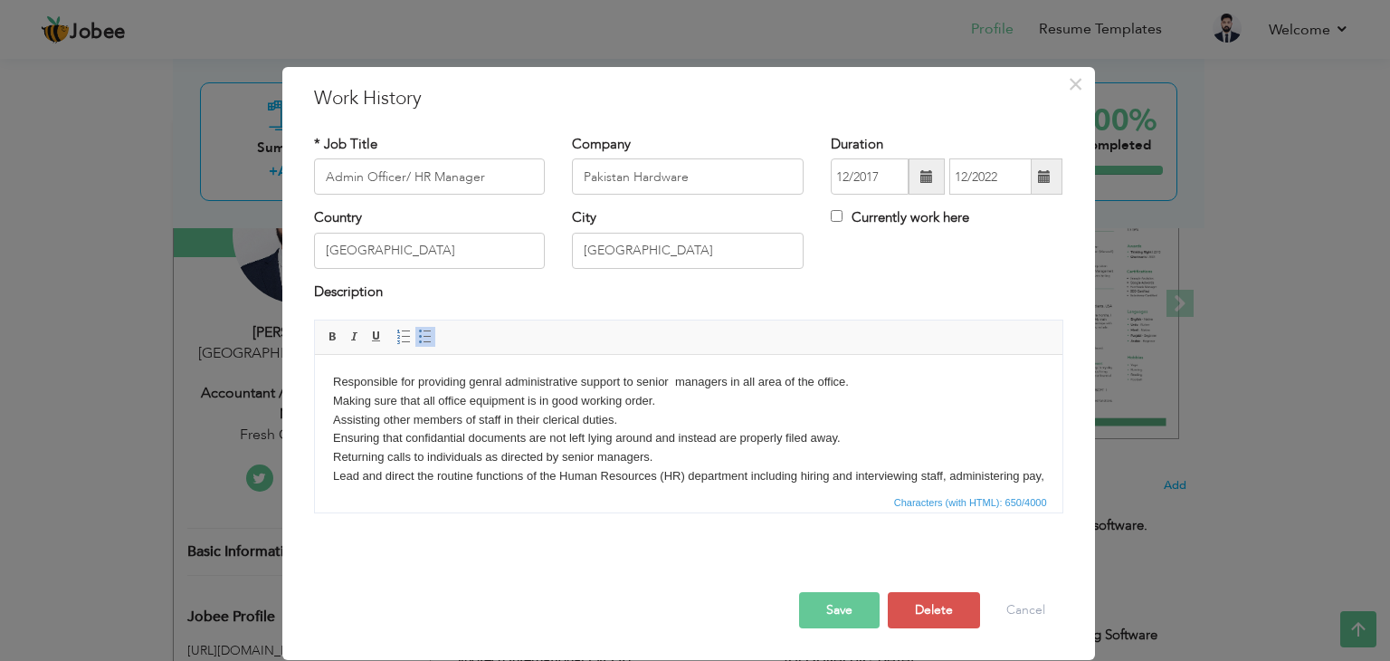
click at [1046, 178] on span at bounding box center [1044, 176] width 13 height 13
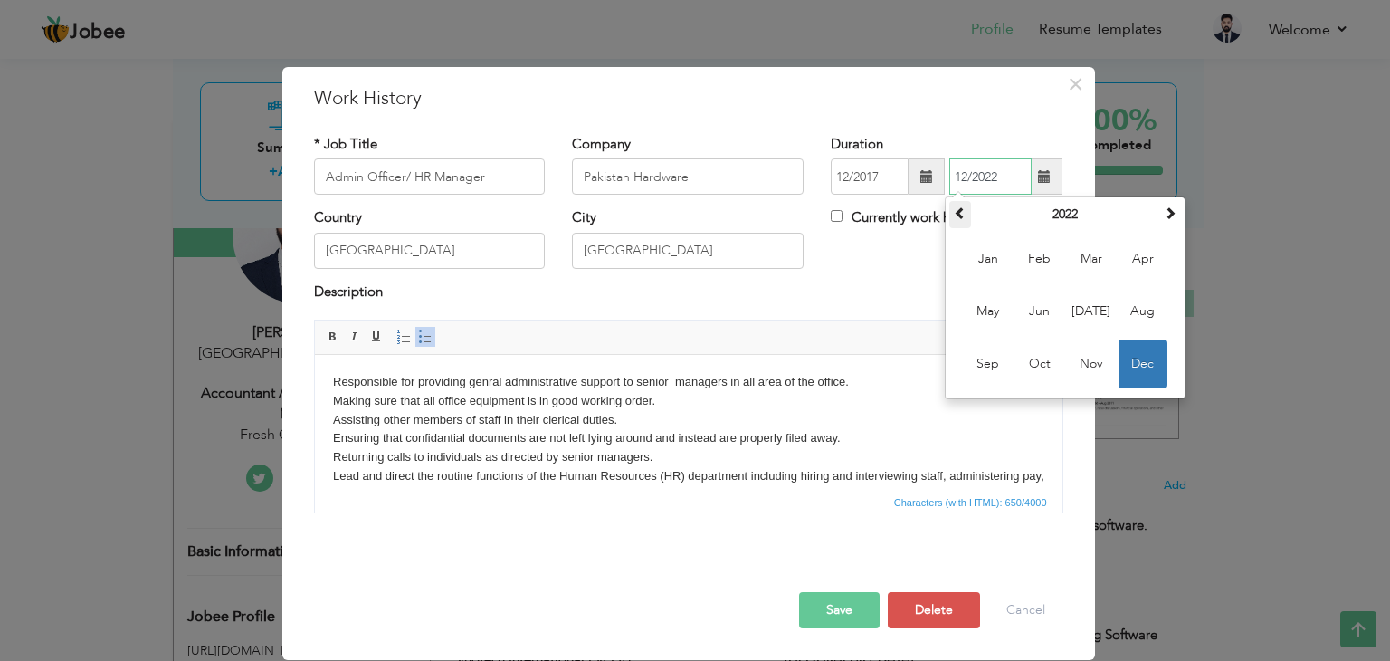
click at [959, 216] on span at bounding box center [960, 212] width 13 height 13
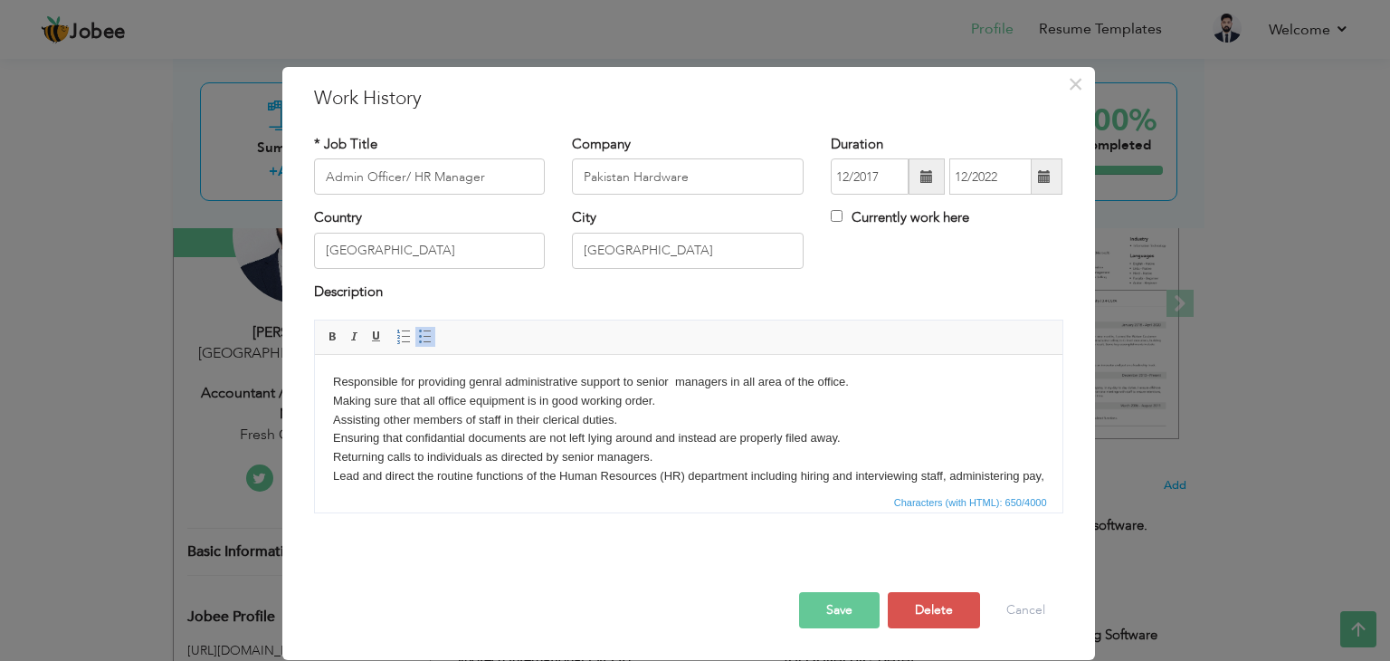
click at [932, 259] on div "Country Pakistan City Islamabad Currently work here" at bounding box center [688, 244] width 776 height 73
click at [832, 609] on button "Save" at bounding box center [839, 610] width 81 height 36
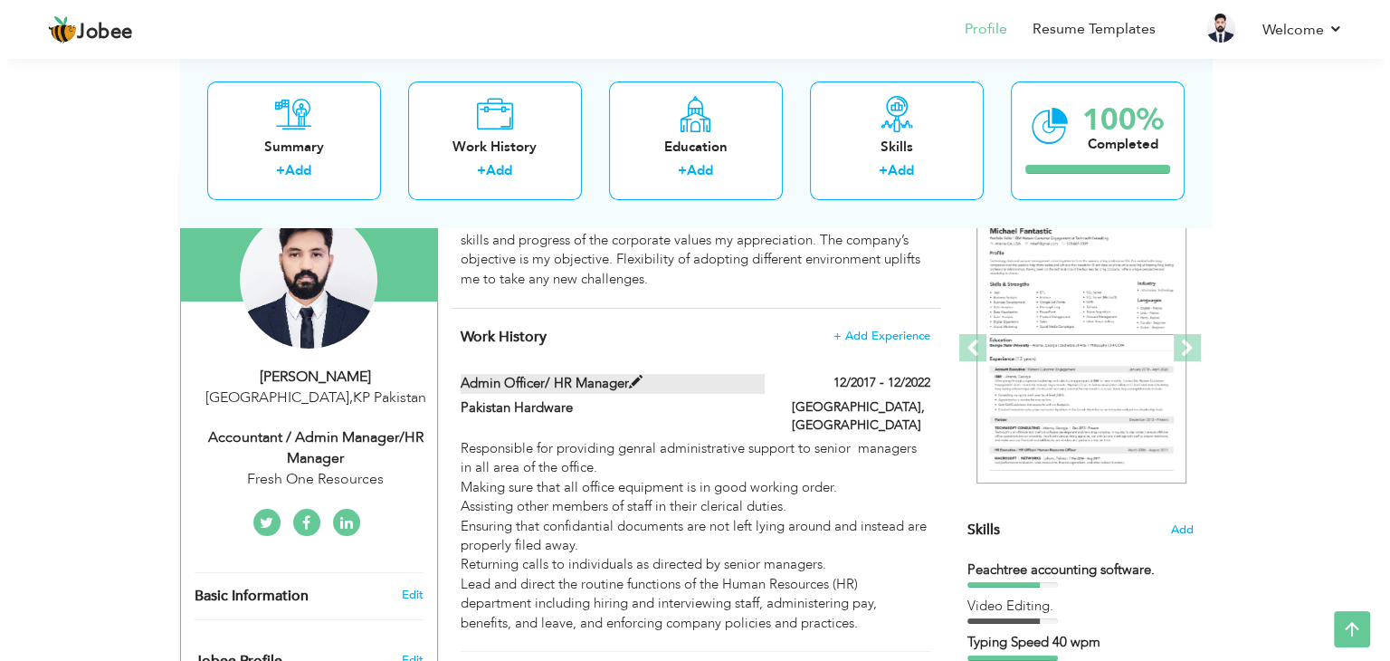
scroll to position [629, 0]
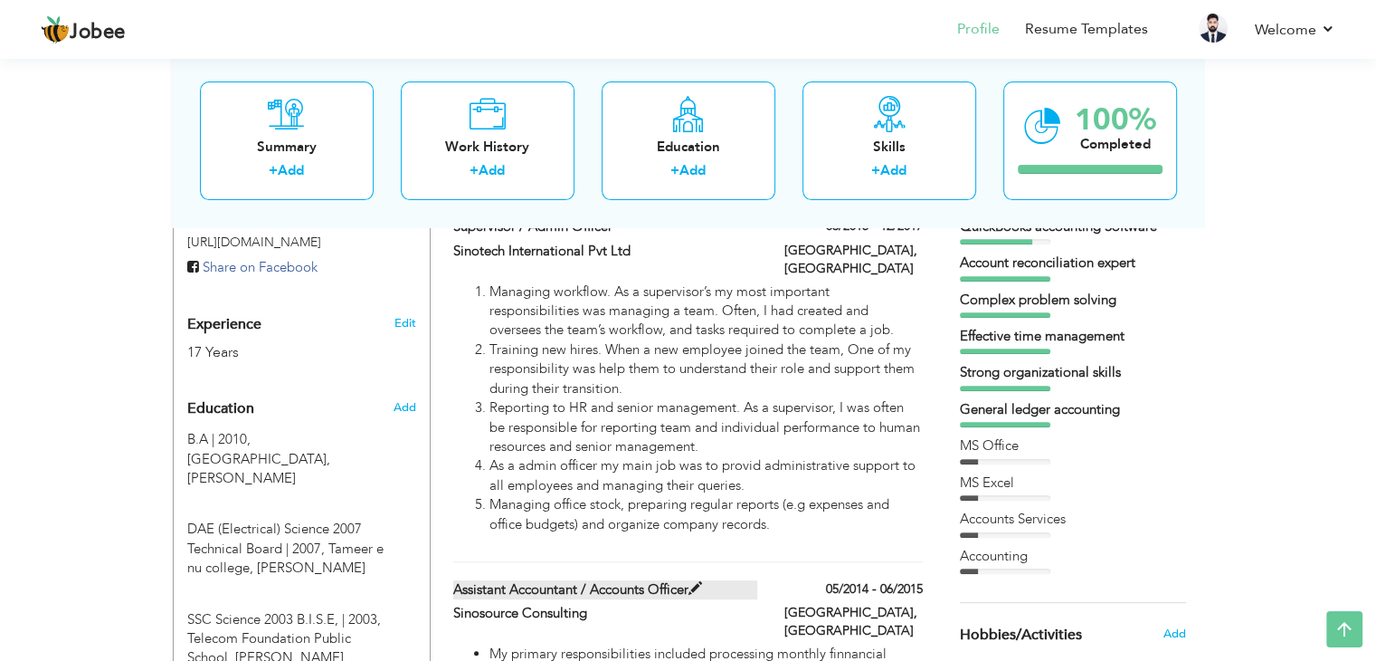
click at [469, 580] on label "Assistant Accountant / Accounts Officer" at bounding box center [605, 589] width 304 height 19
type input "Assistant Accountant / Accounts Officer"
type input "Sinosource Consulting"
type input "05/2014"
type input "06/2015"
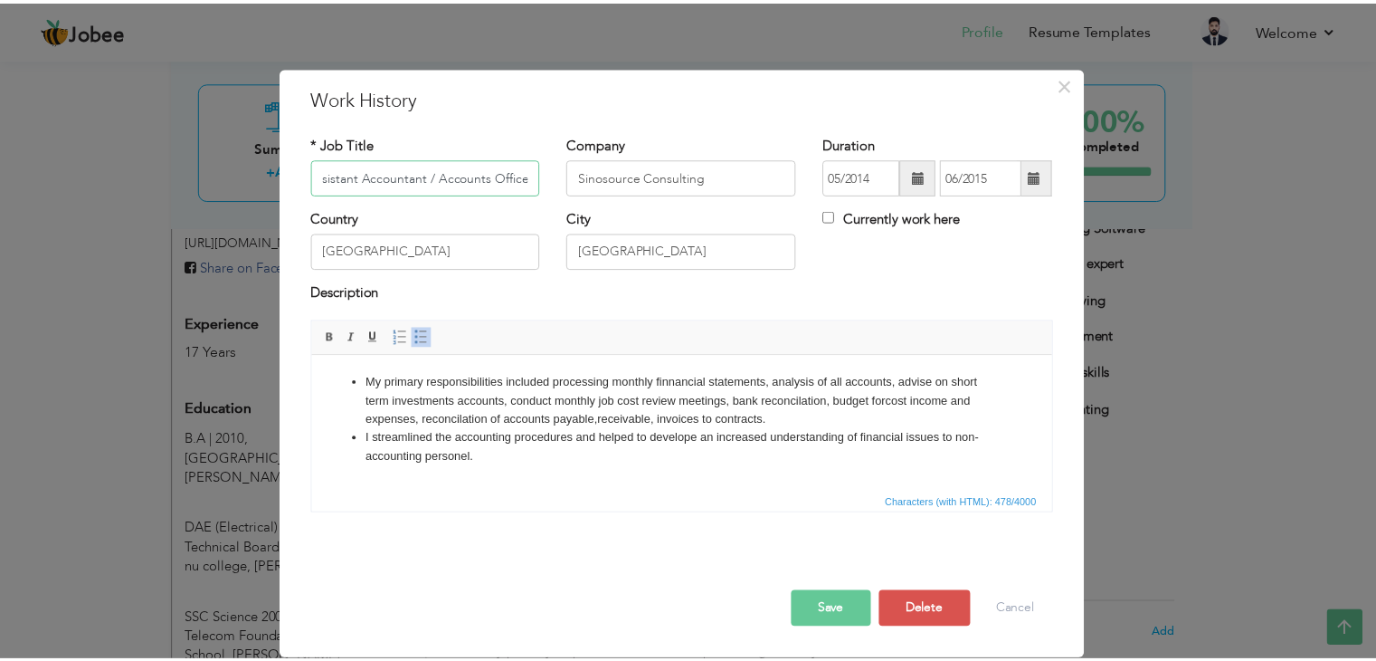
scroll to position [0, 0]
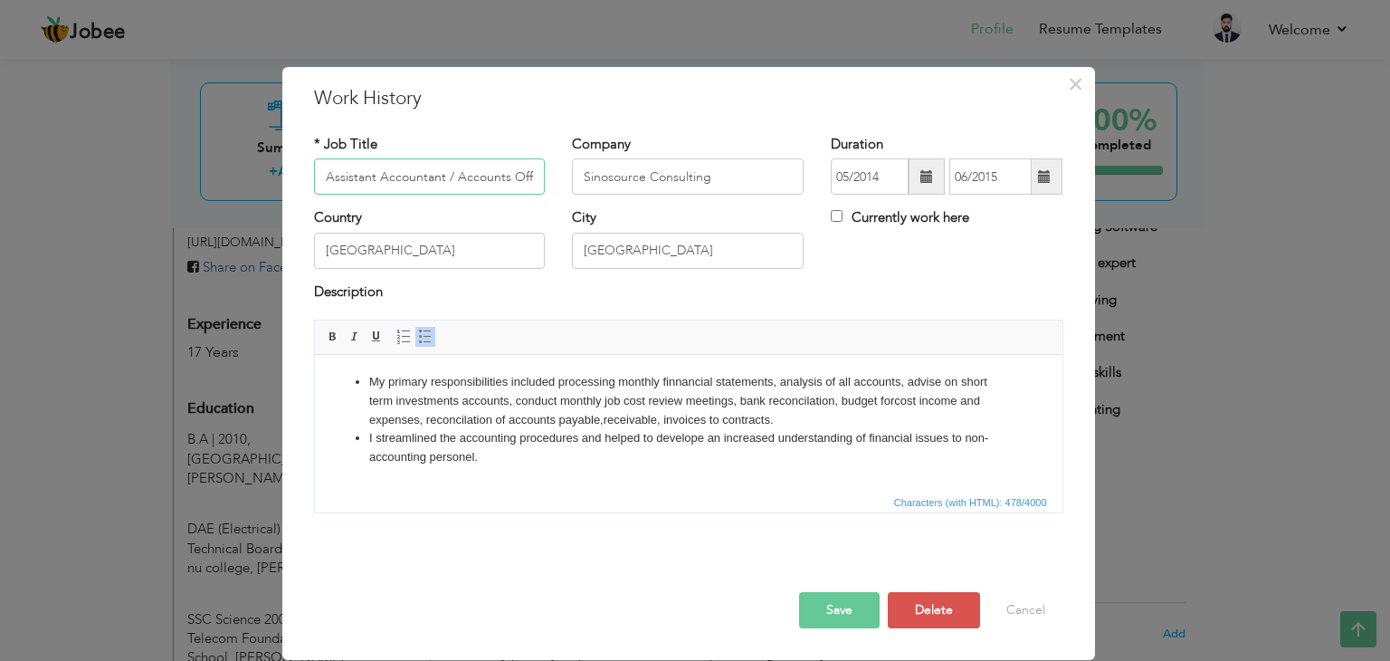
drag, startPoint x: 430, startPoint y: 182, endPoint x: 293, endPoint y: 177, distance: 136.7
click at [293, 177] on div "× Work History * Job Title Assistant Accountant / Accounts Officer Company Sino…" at bounding box center [688, 363] width 813 height 593
drag, startPoint x: 330, startPoint y: 176, endPoint x: 319, endPoint y: 178, distance: 11.0
click at [319, 178] on input "/ Accounts Officer" at bounding box center [430, 176] width 232 height 36
click at [832, 612] on button "Save" at bounding box center [839, 610] width 81 height 36
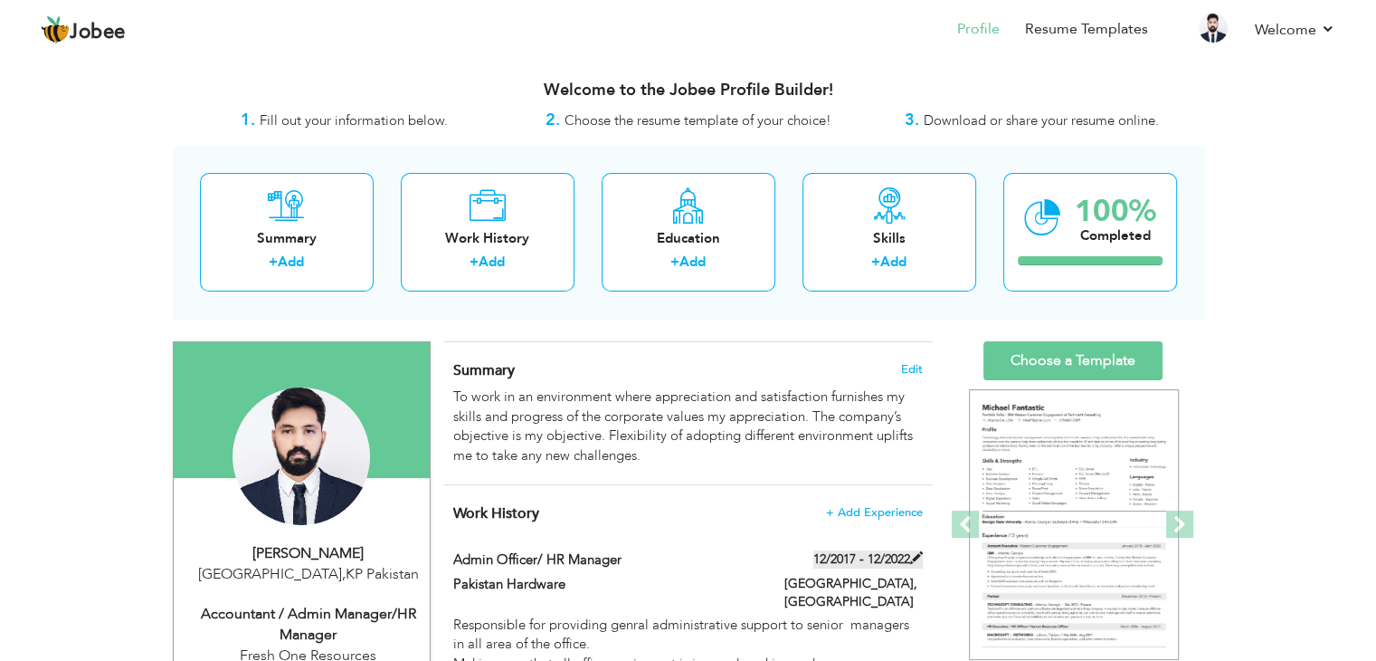
click at [917, 557] on span at bounding box center [916, 557] width 13 height 13
type input "Admin Officer/ HR Manager"
type input "Pakistan Hardware"
type input "12/2017"
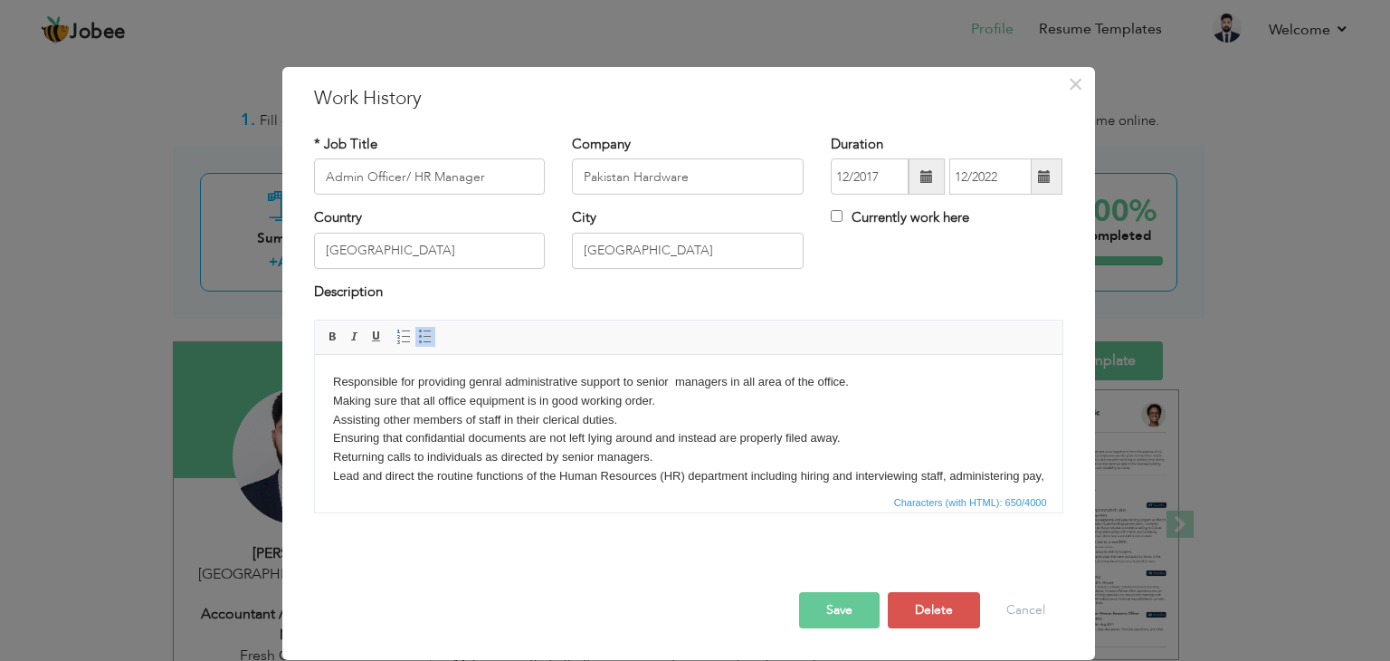
click at [1047, 176] on span at bounding box center [1044, 176] width 13 height 13
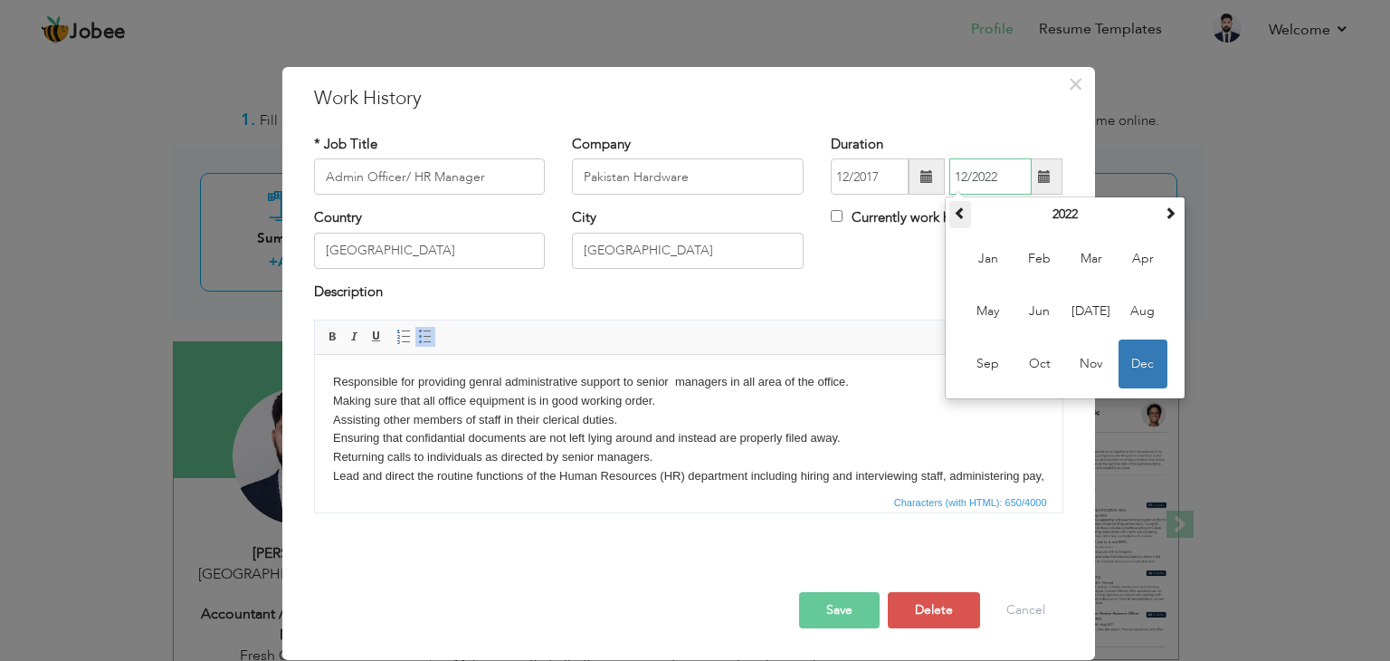
click at [957, 214] on span at bounding box center [960, 212] width 13 height 13
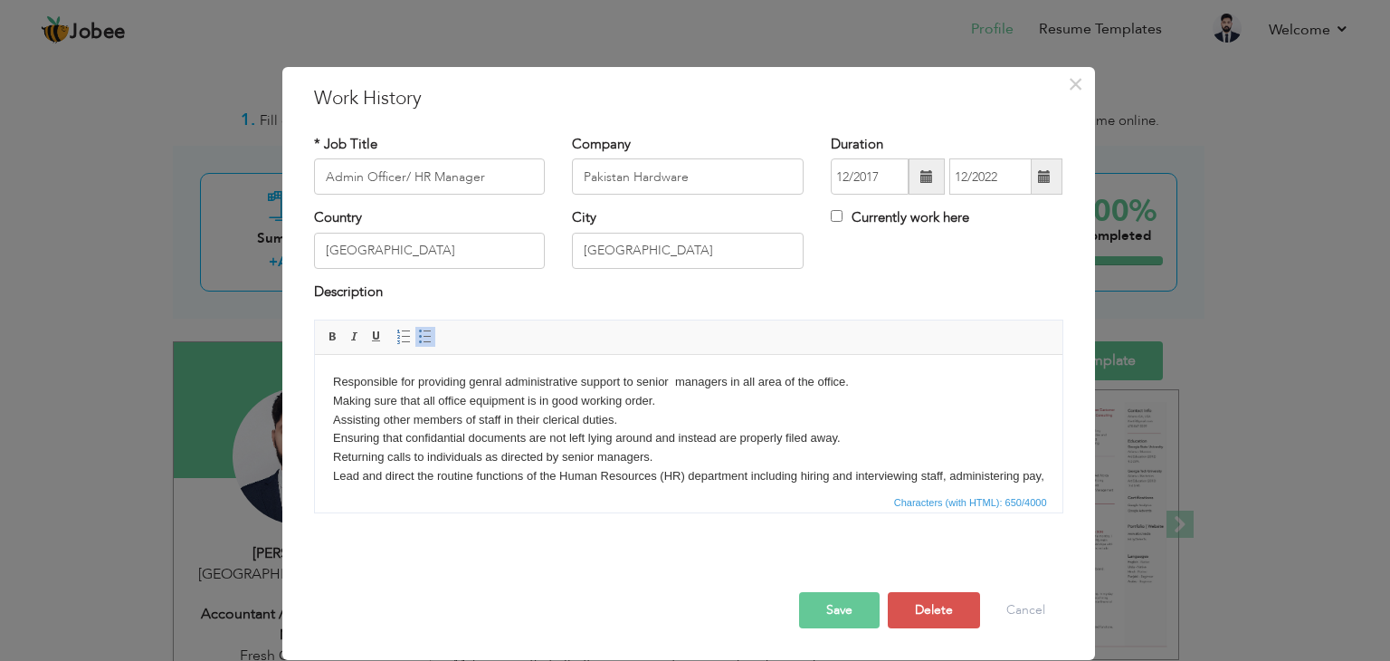
click at [927, 247] on div "Country Pakistan City Islamabad Currently work here" at bounding box center [688, 244] width 776 height 73
click at [1045, 178] on span at bounding box center [1044, 176] width 13 height 13
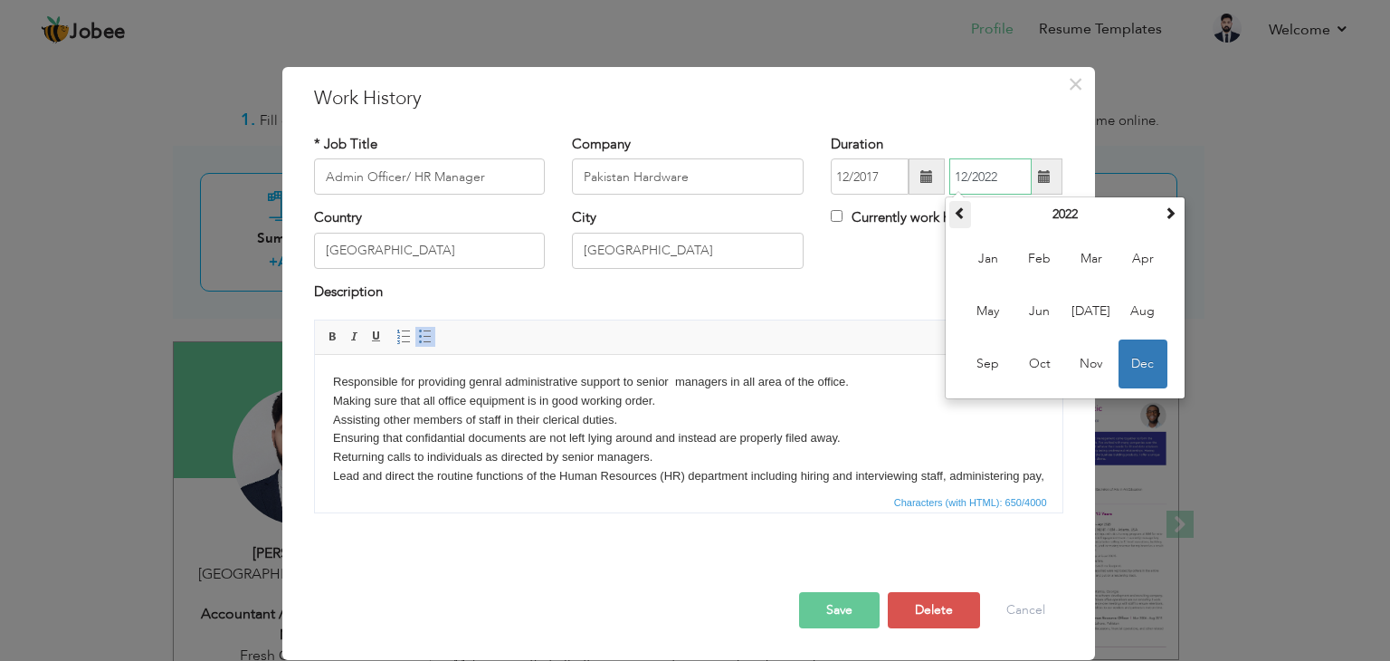
click at [965, 218] on span at bounding box center [960, 212] width 13 height 13
click at [1173, 224] on th at bounding box center [1170, 214] width 22 height 27
click at [896, 284] on div "Description" at bounding box center [688, 294] width 749 height 24
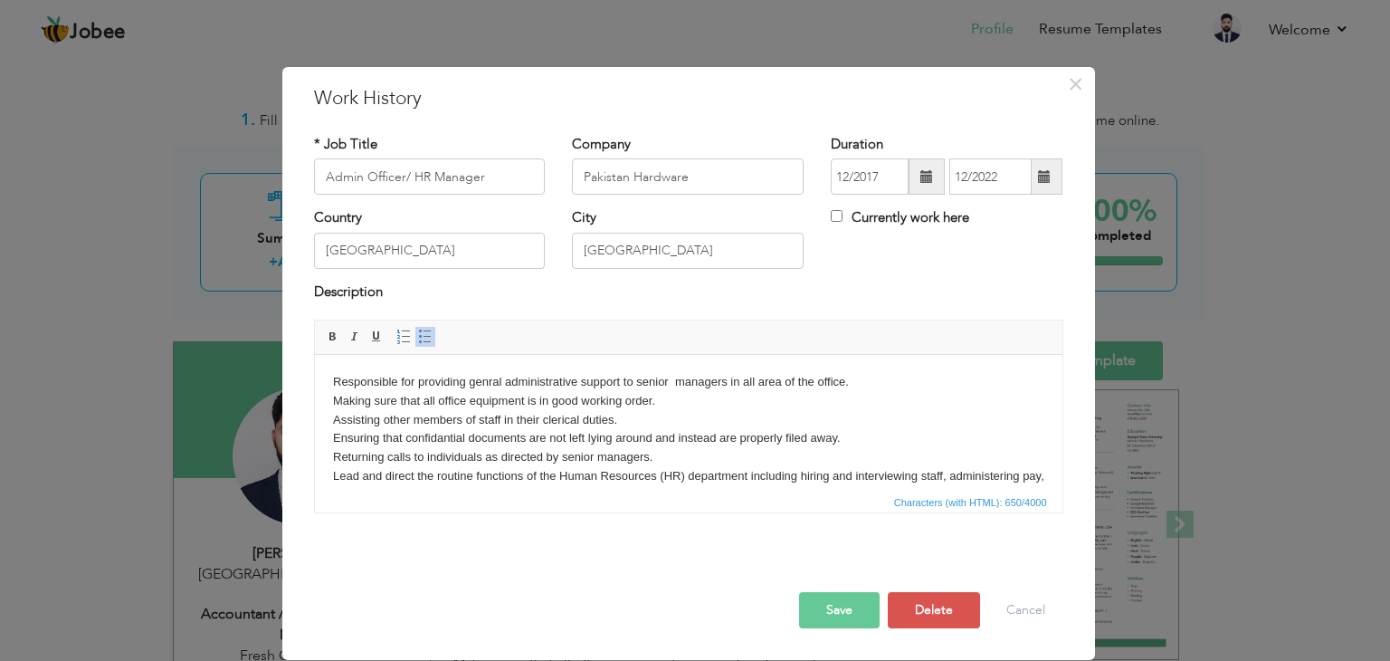
click at [1049, 185] on span at bounding box center [1044, 176] width 35 height 36
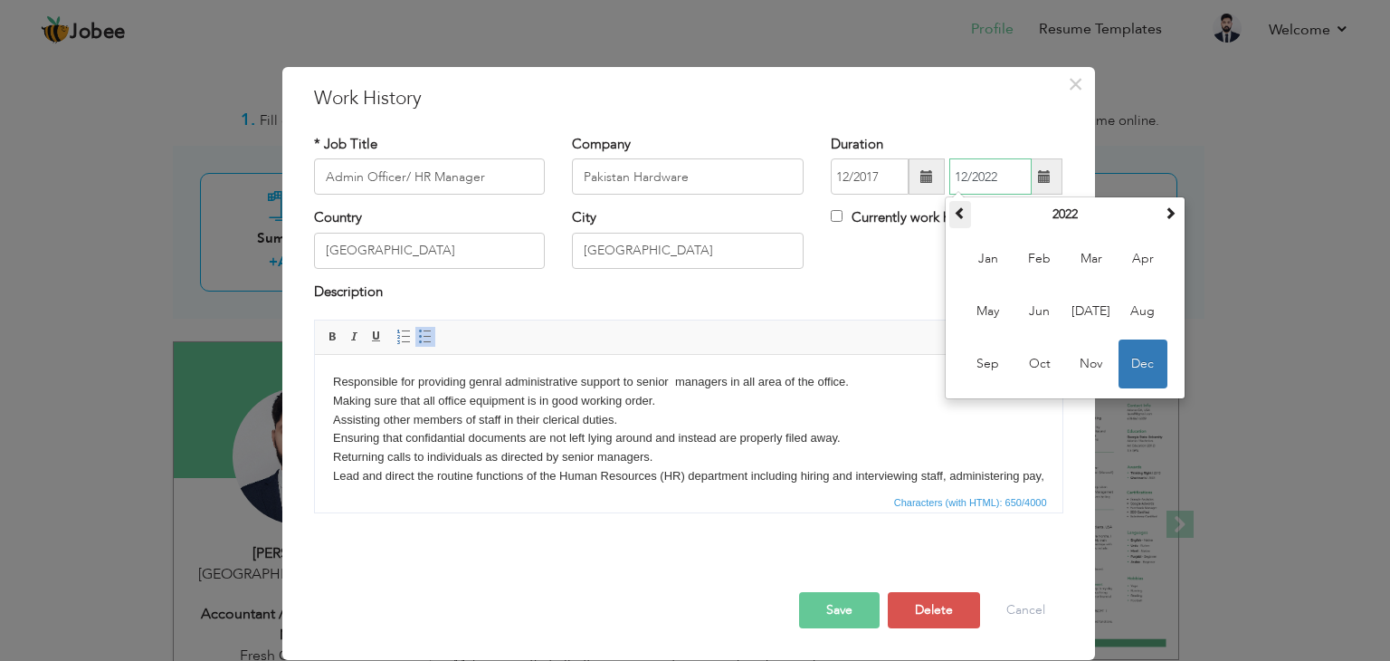
click at [965, 216] on span at bounding box center [960, 212] width 13 height 13
click at [1147, 357] on span "Dec" at bounding box center [1142, 363] width 49 height 49
type input "12/2020"
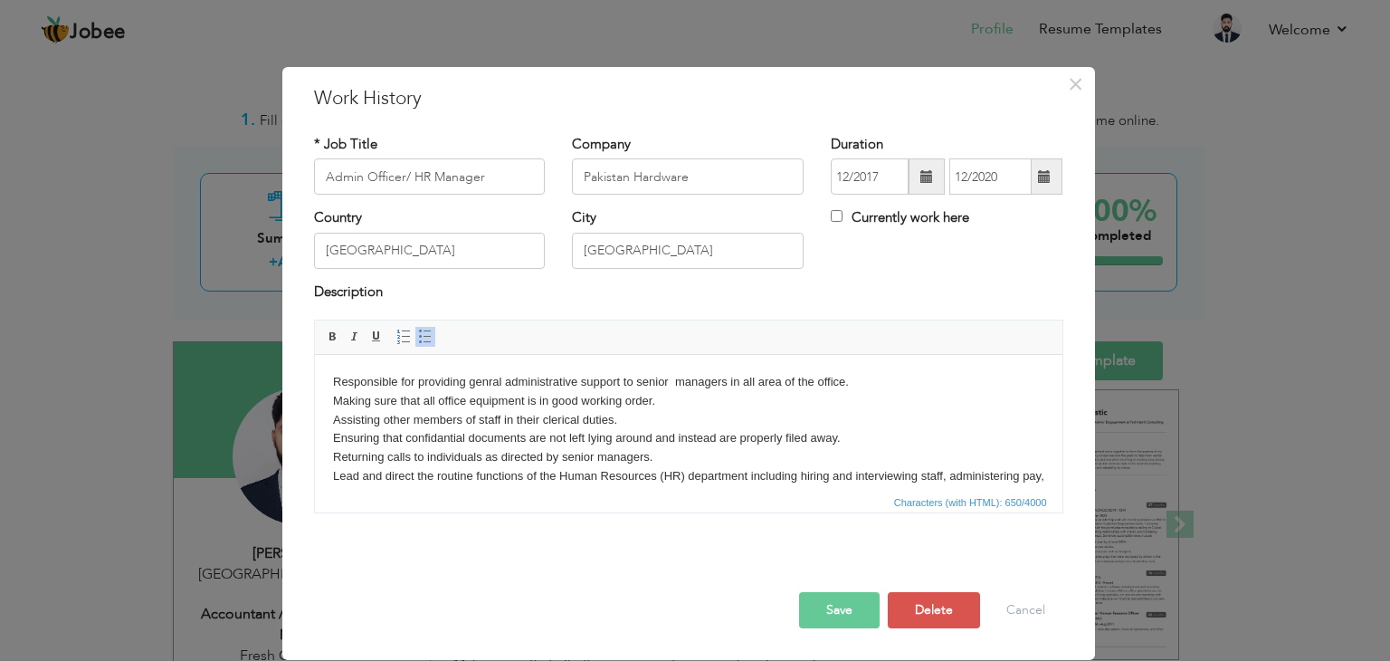
click at [844, 602] on button "Save" at bounding box center [839, 610] width 81 height 36
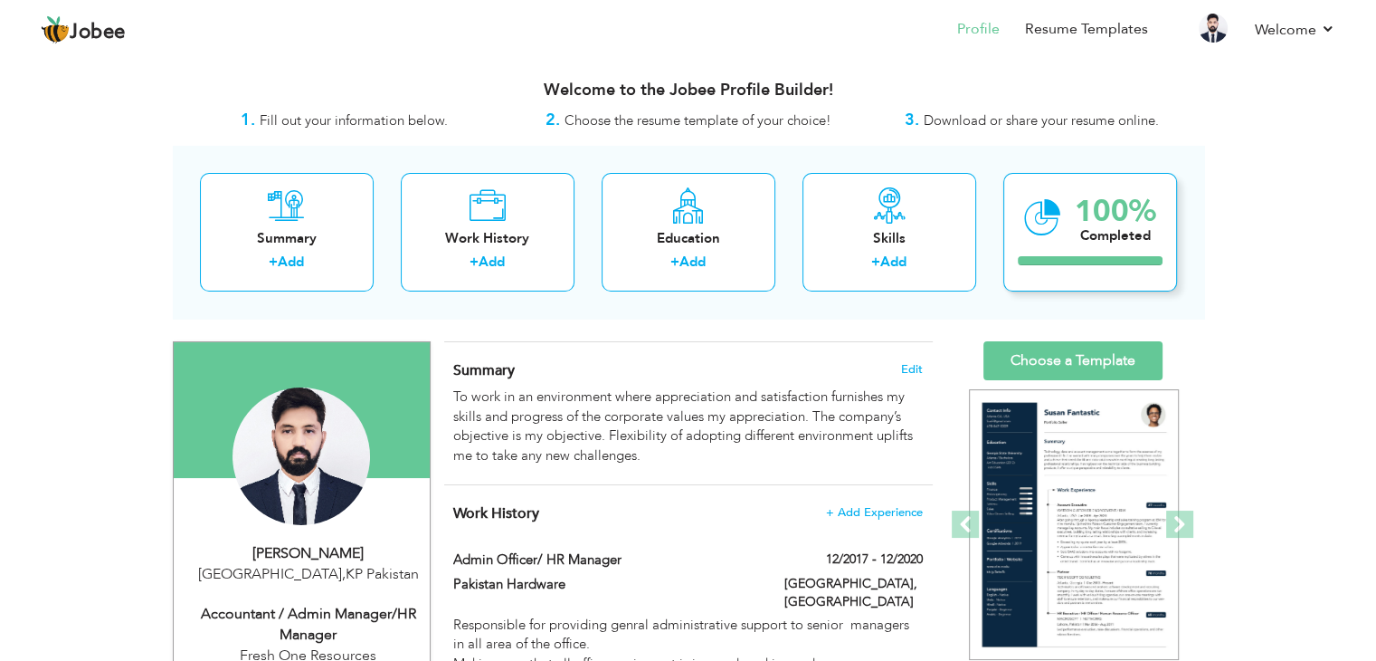
click at [1112, 210] on div "100%" at bounding box center [1115, 211] width 81 height 30
click at [1058, 235] on icon at bounding box center [1042, 217] width 37 height 61
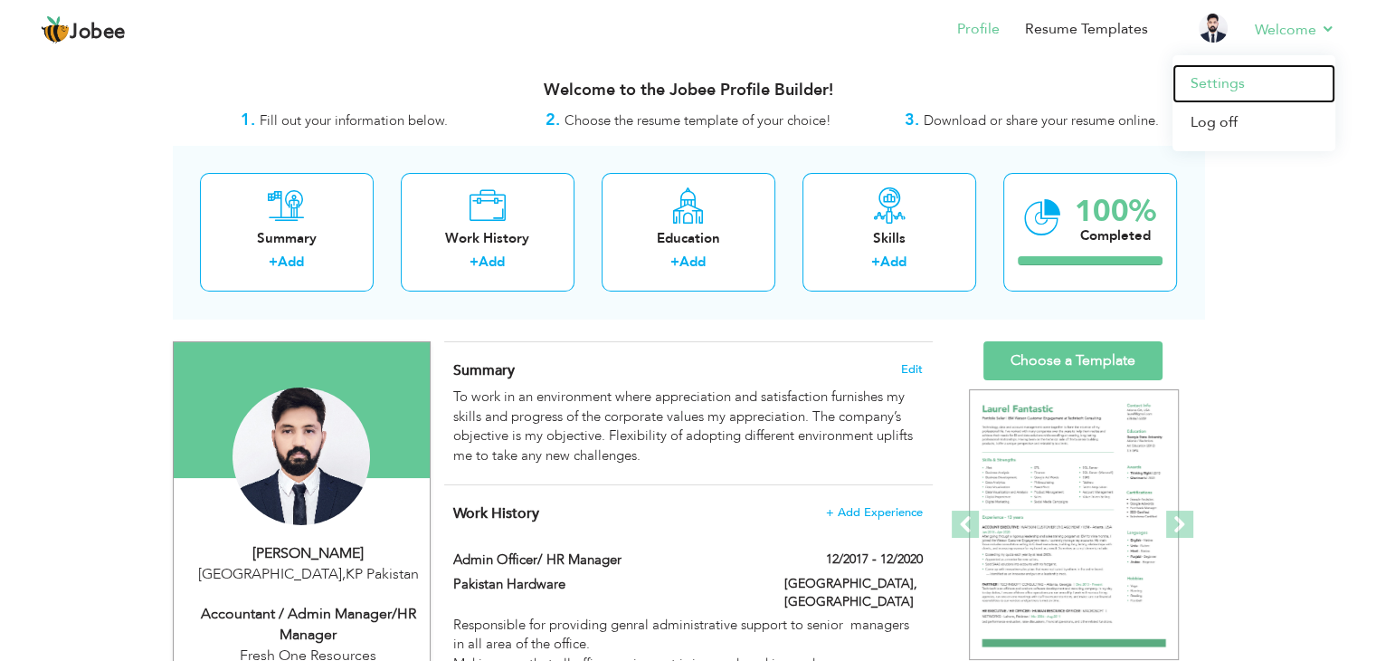
click at [1232, 84] on link "Settings" at bounding box center [1254, 83] width 163 height 39
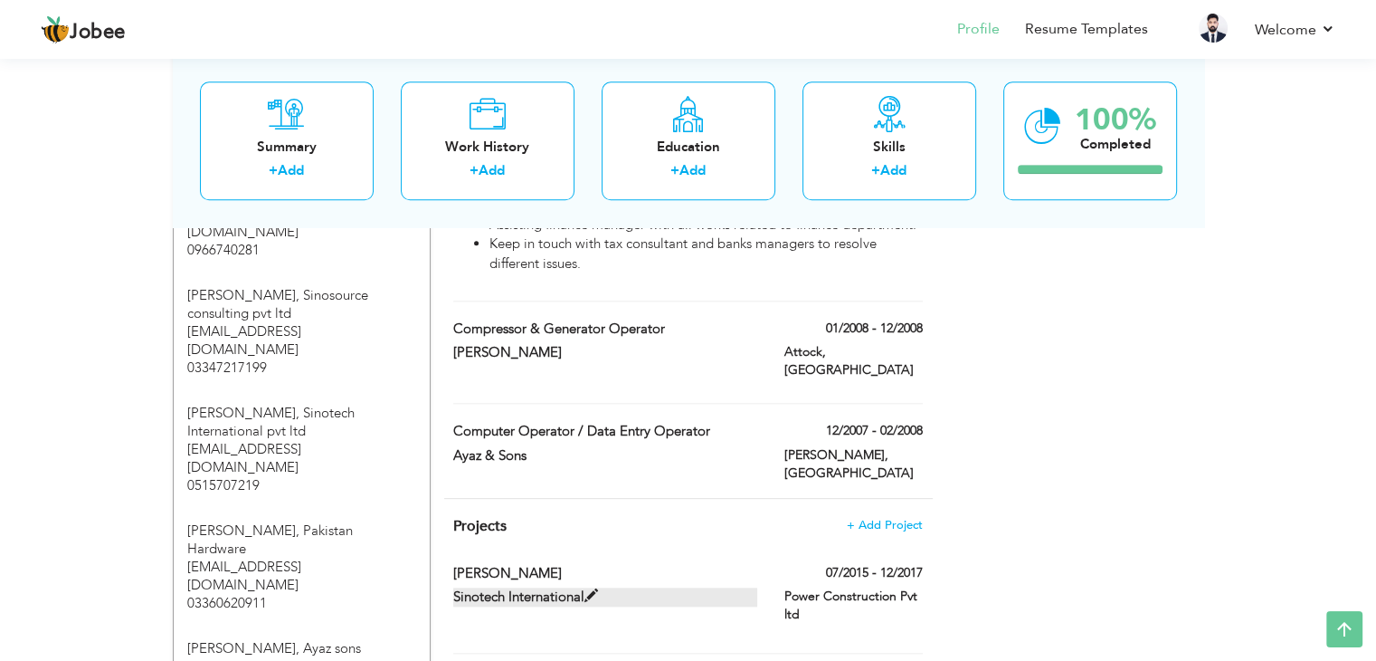
scroll to position [2023, 0]
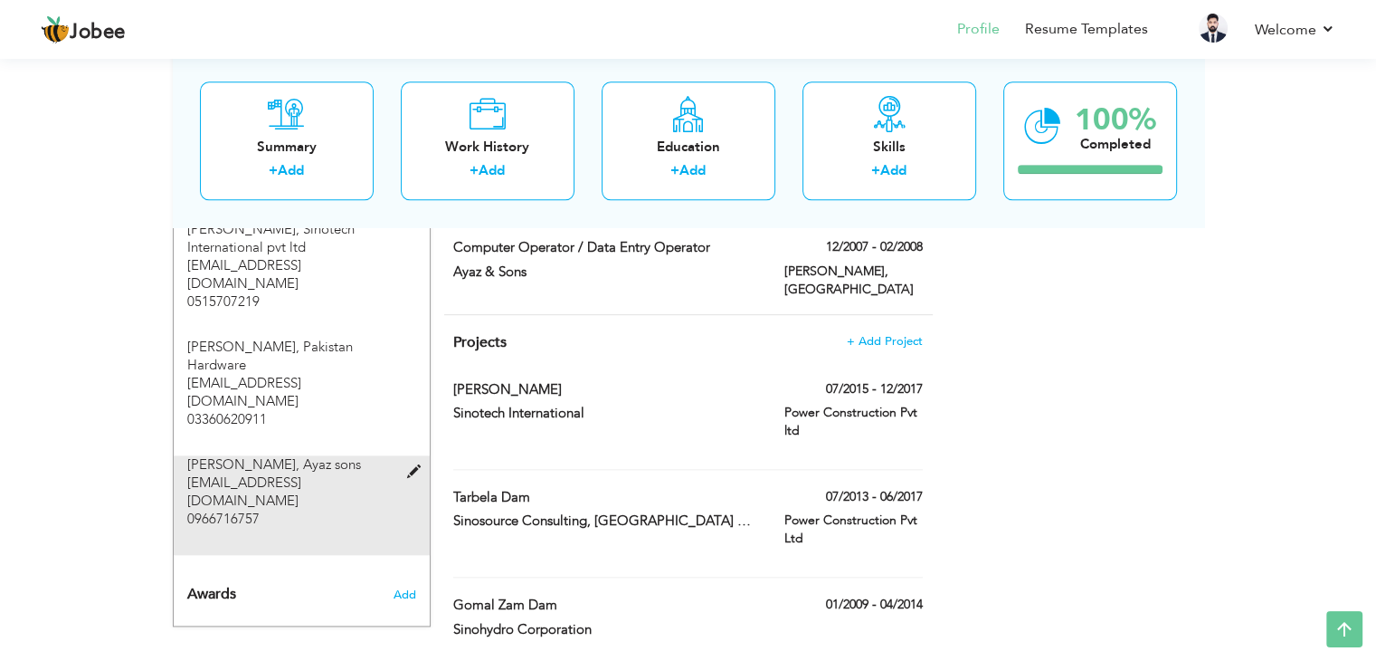
click at [413, 465] on span at bounding box center [417, 472] width 23 height 14
type input "Muneer"
type input "Ayaz sons"
type input "ayazsons05@yahoo.com"
type input "0966716757"
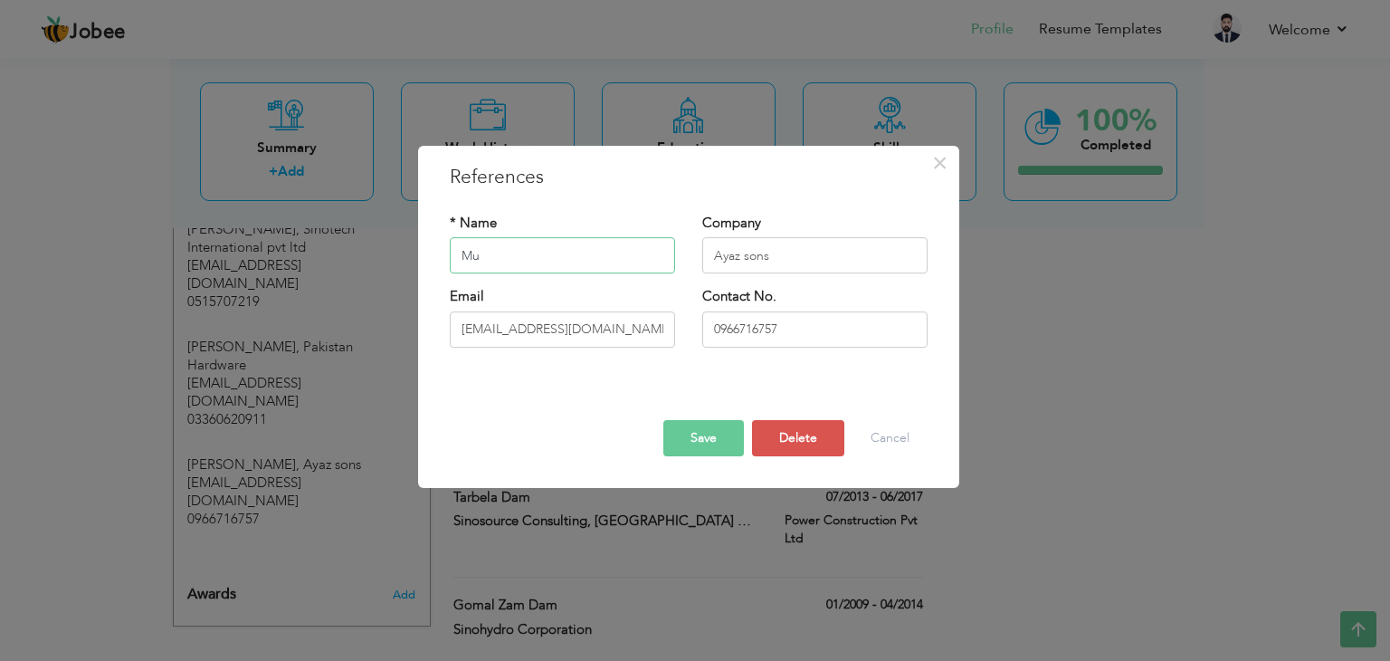
type input "M"
type input "Muneer Sahab"
click at [693, 439] on button "Save" at bounding box center [703, 438] width 81 height 36
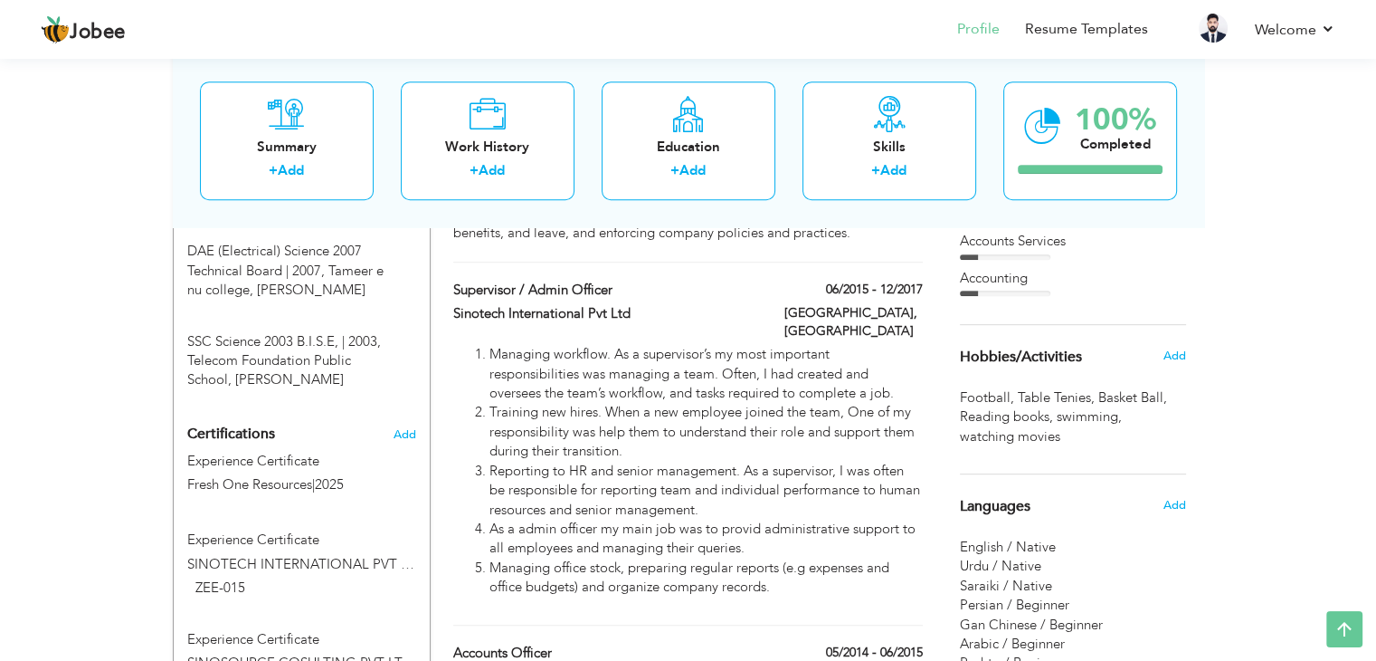
scroll to position [910, 0]
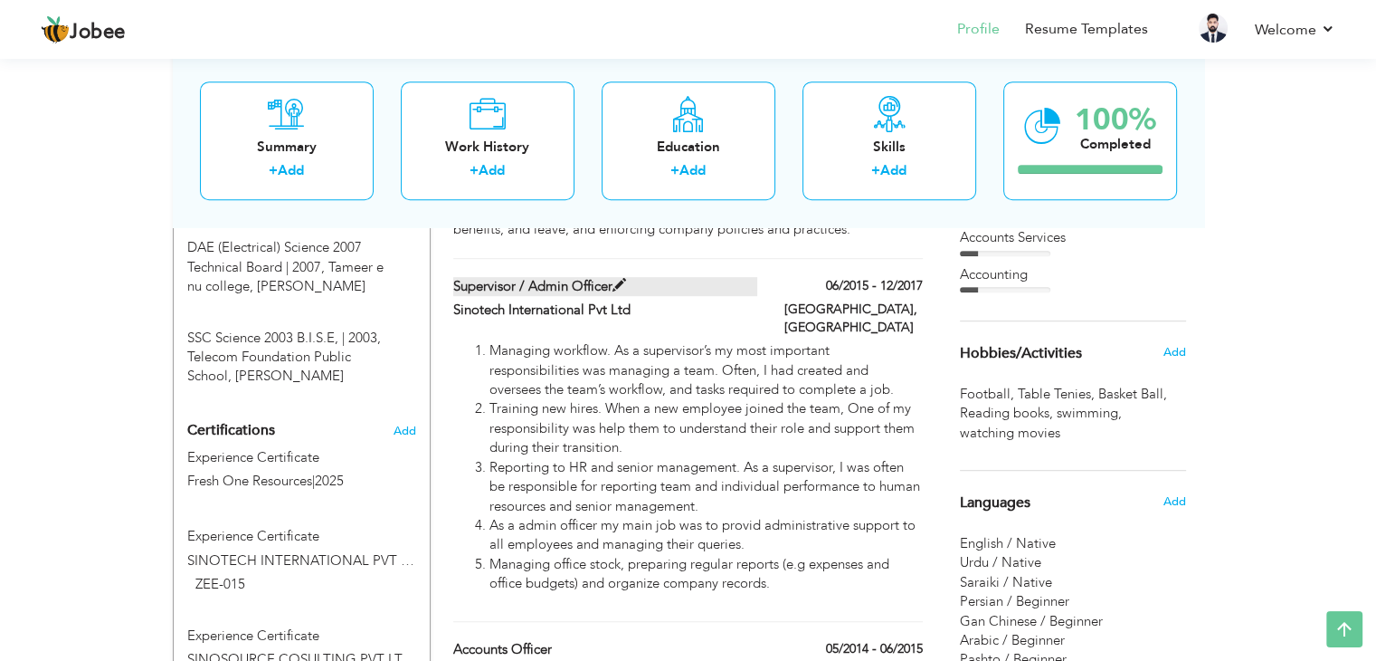
click at [623, 279] on span at bounding box center [620, 286] width 14 height 14
type input "Supervisor / Admin Officer"
type input "Sinotech International Pvt Ltd"
type input "06/2015"
type input "12/2017"
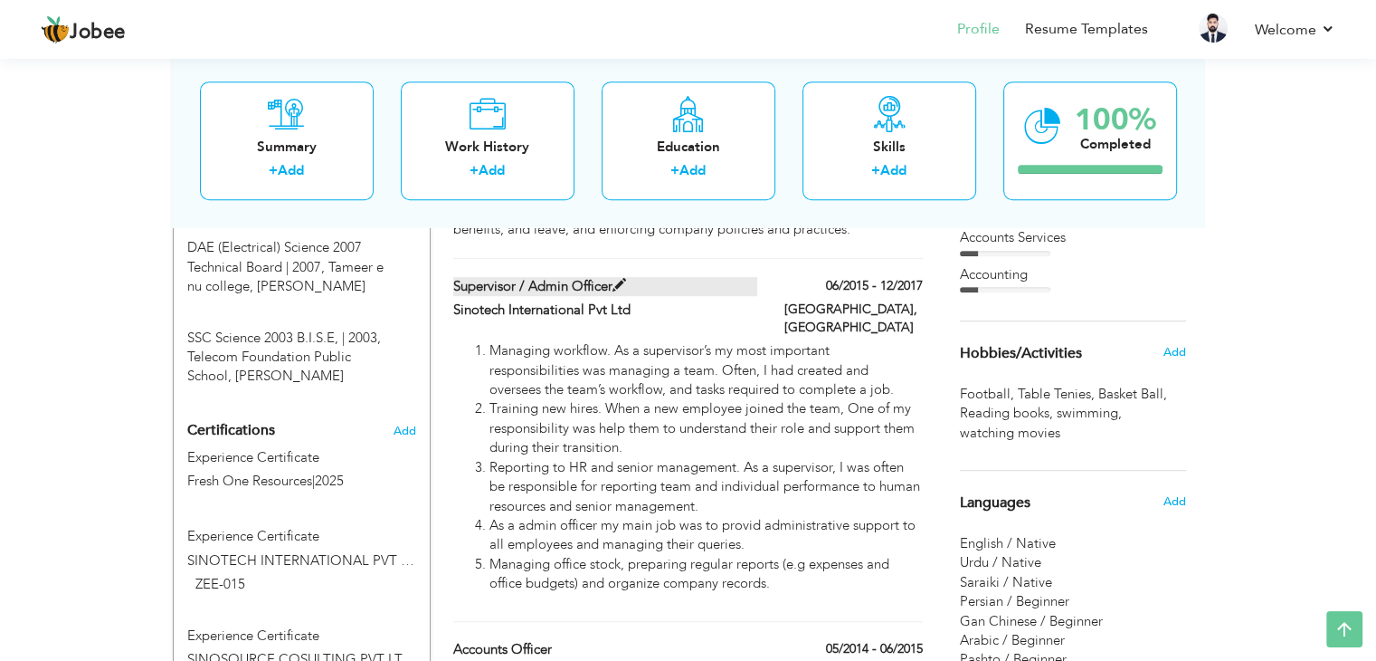
type input "Pakistan"
type input "Islamabad"
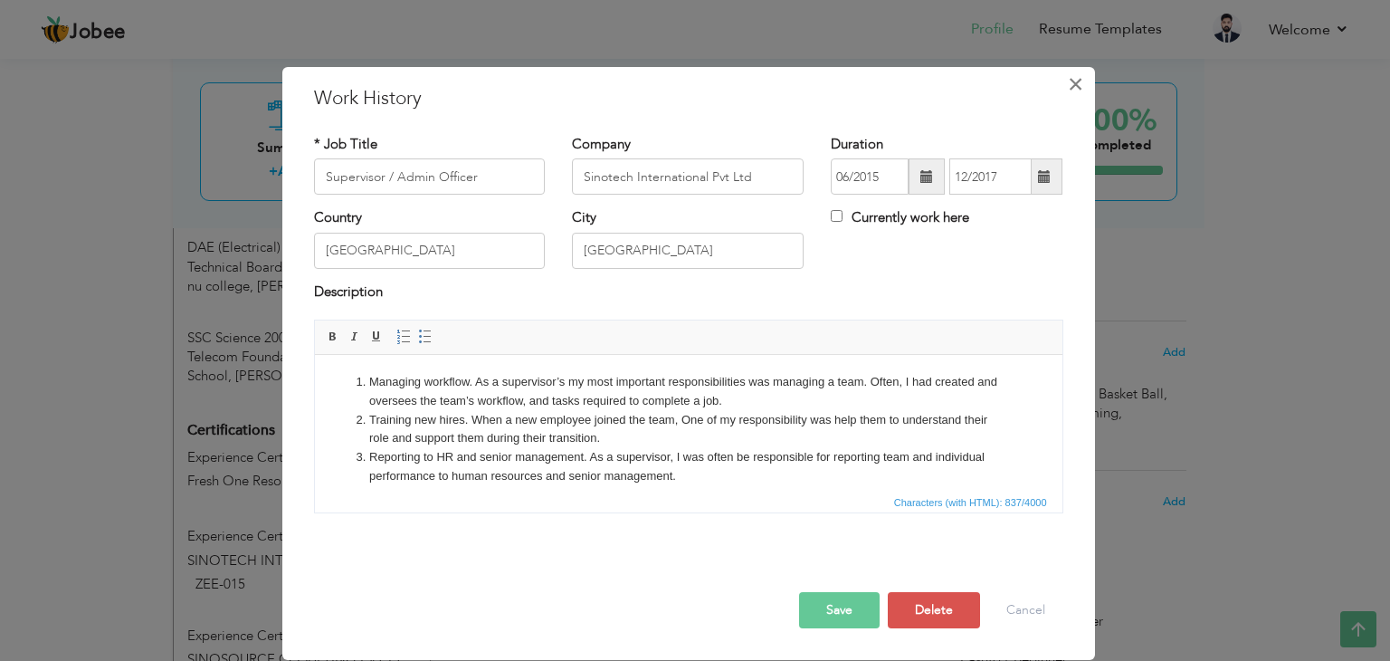
click at [1076, 80] on span "×" at bounding box center [1075, 84] width 15 height 33
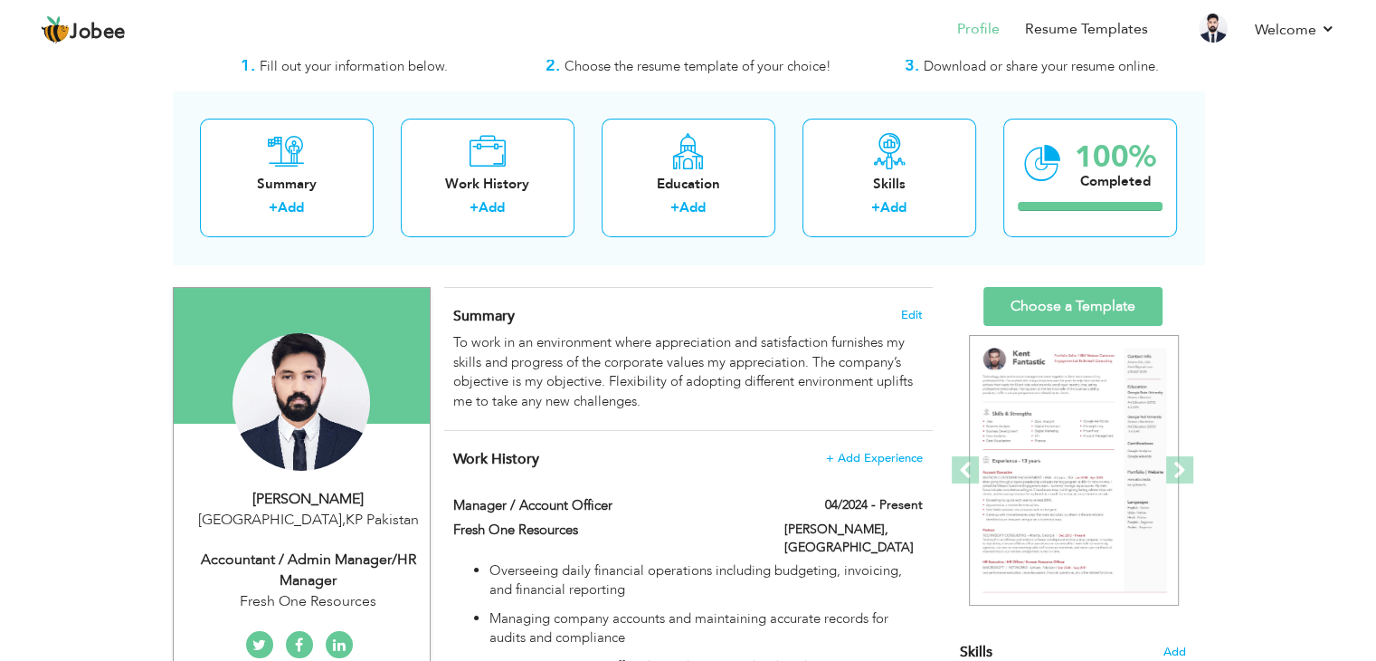
scroll to position [117, 0]
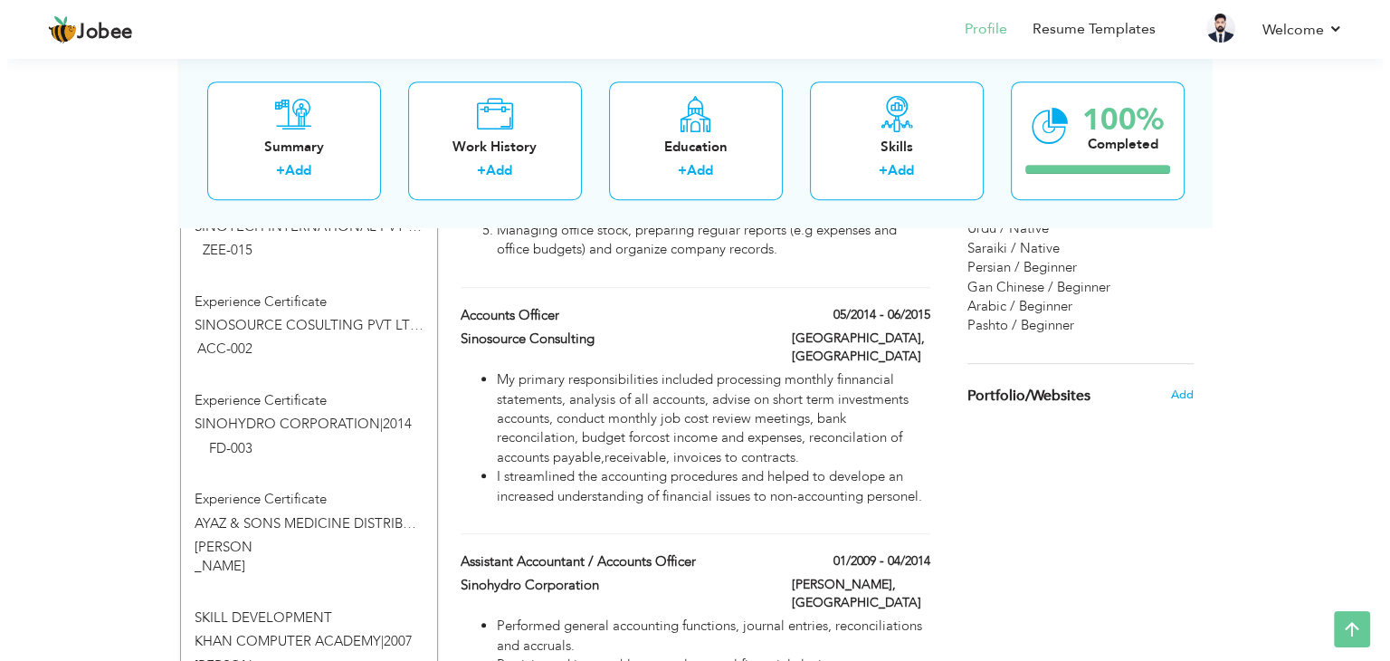
scroll to position [1247, 0]
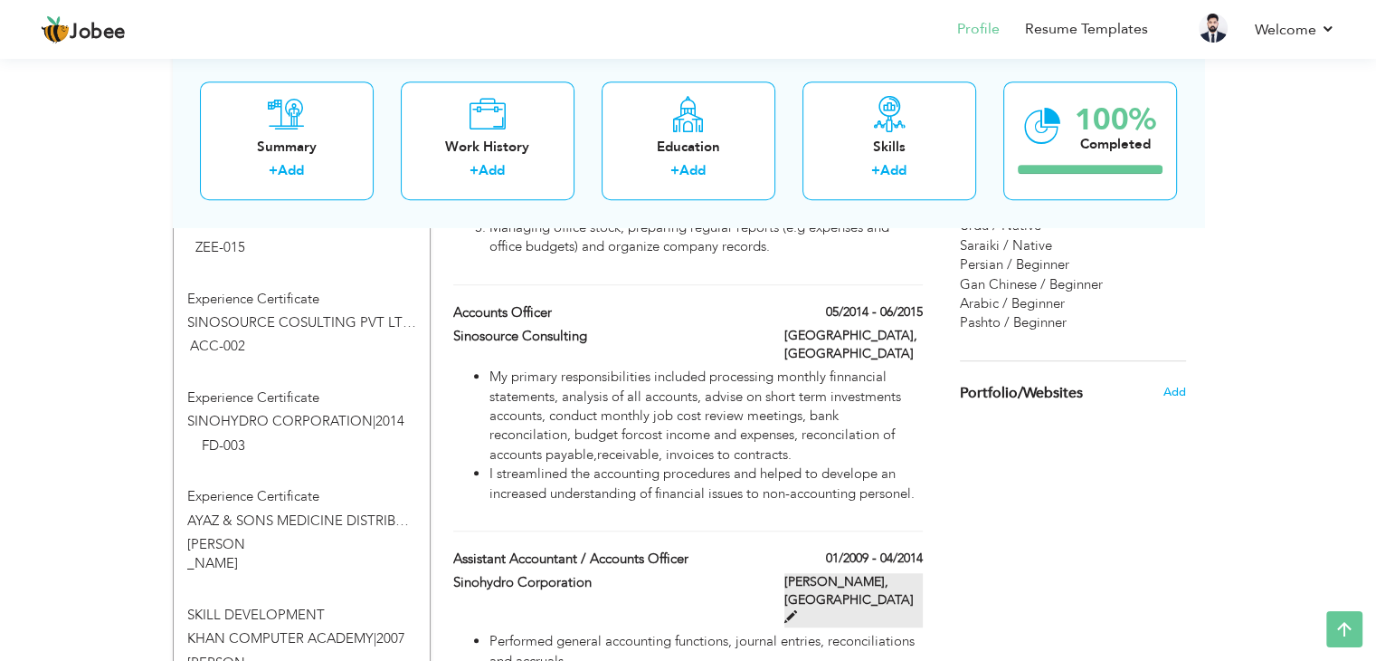
click at [797, 610] on span at bounding box center [791, 616] width 13 height 13
type input "Assistant Accountant / Accounts Officer"
type input "Sinohydro Corporation"
type input "01/2009"
type input "04/2014"
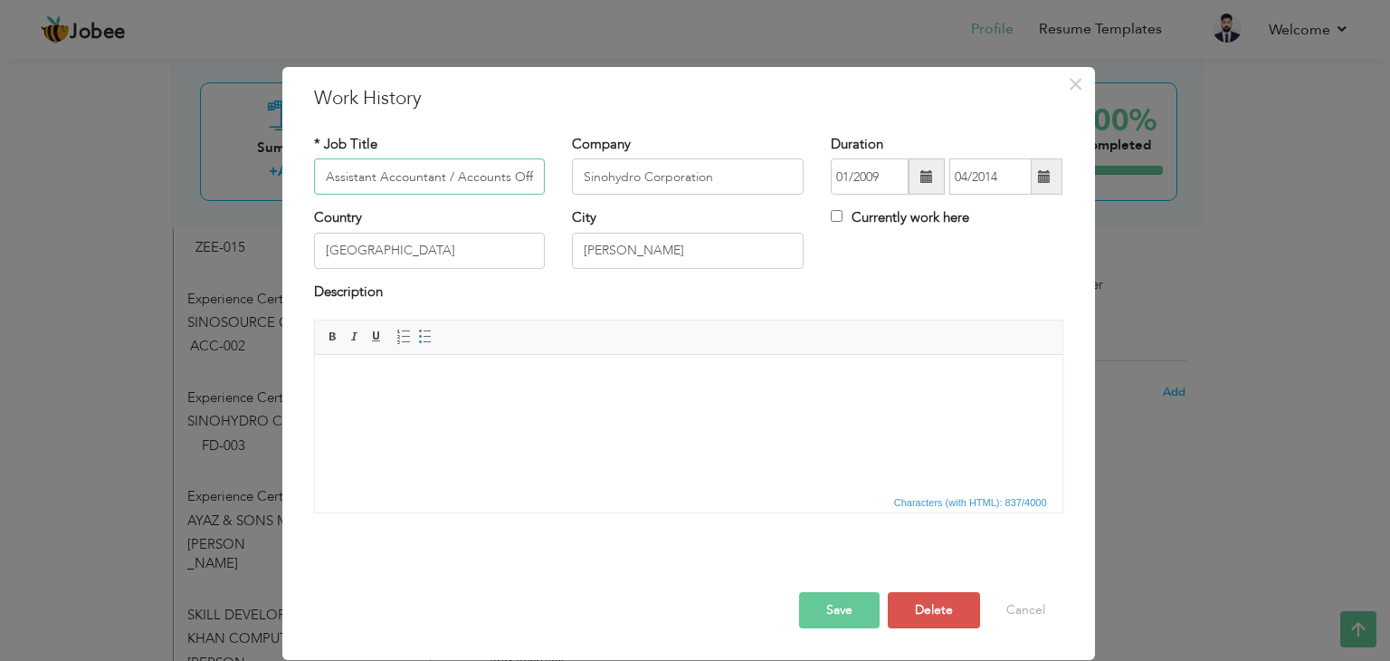
scroll to position [0, 14]
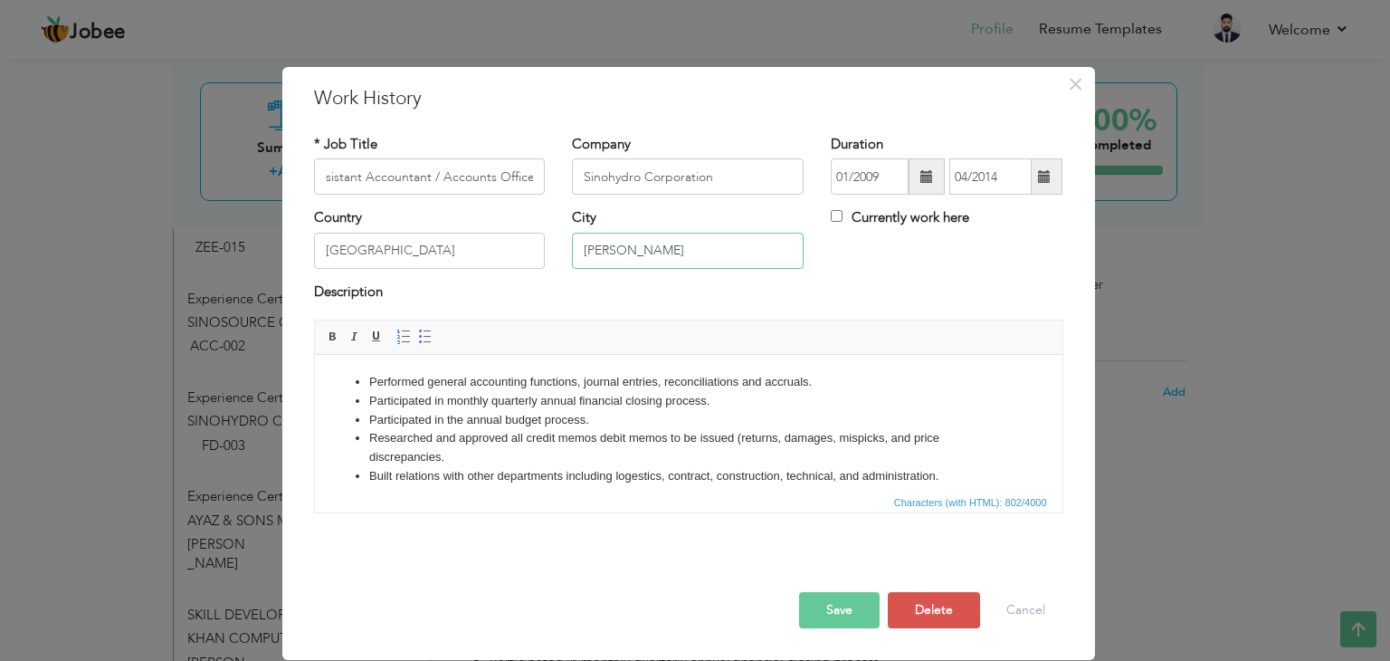
click at [729, 251] on input "Dera Ismail Khan" at bounding box center [688, 251] width 232 height 36
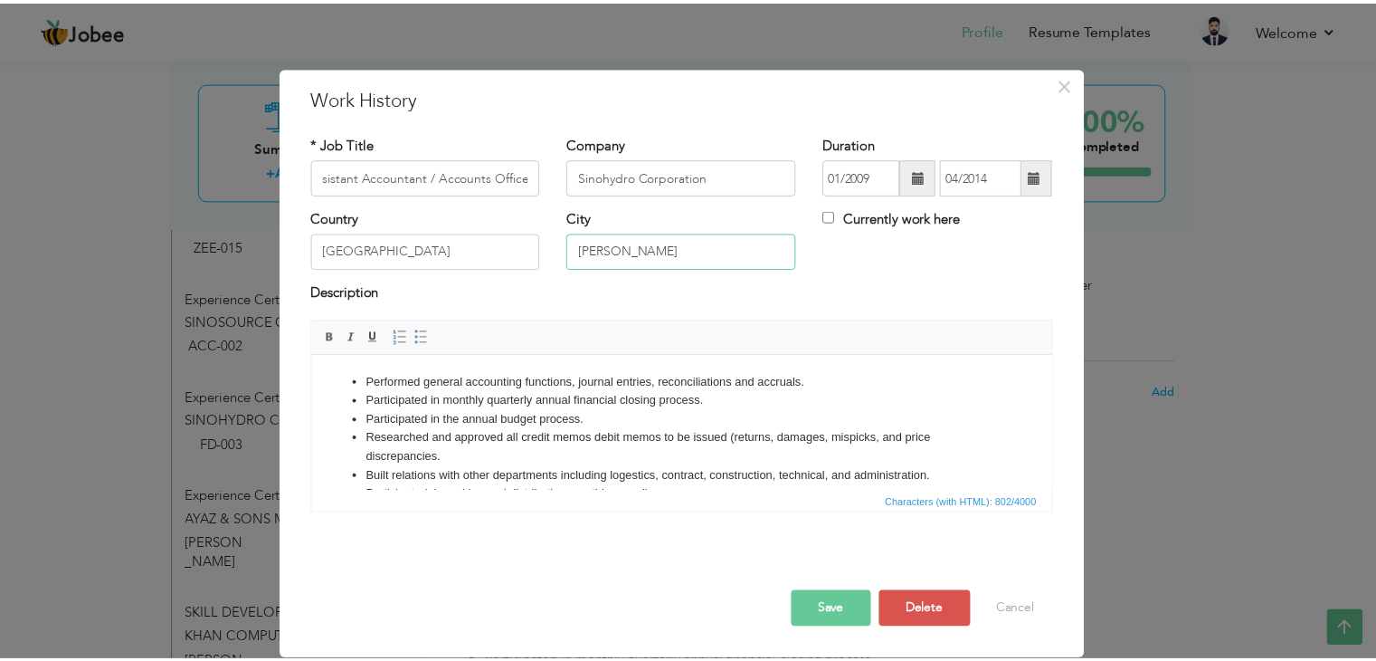
scroll to position [0, 0]
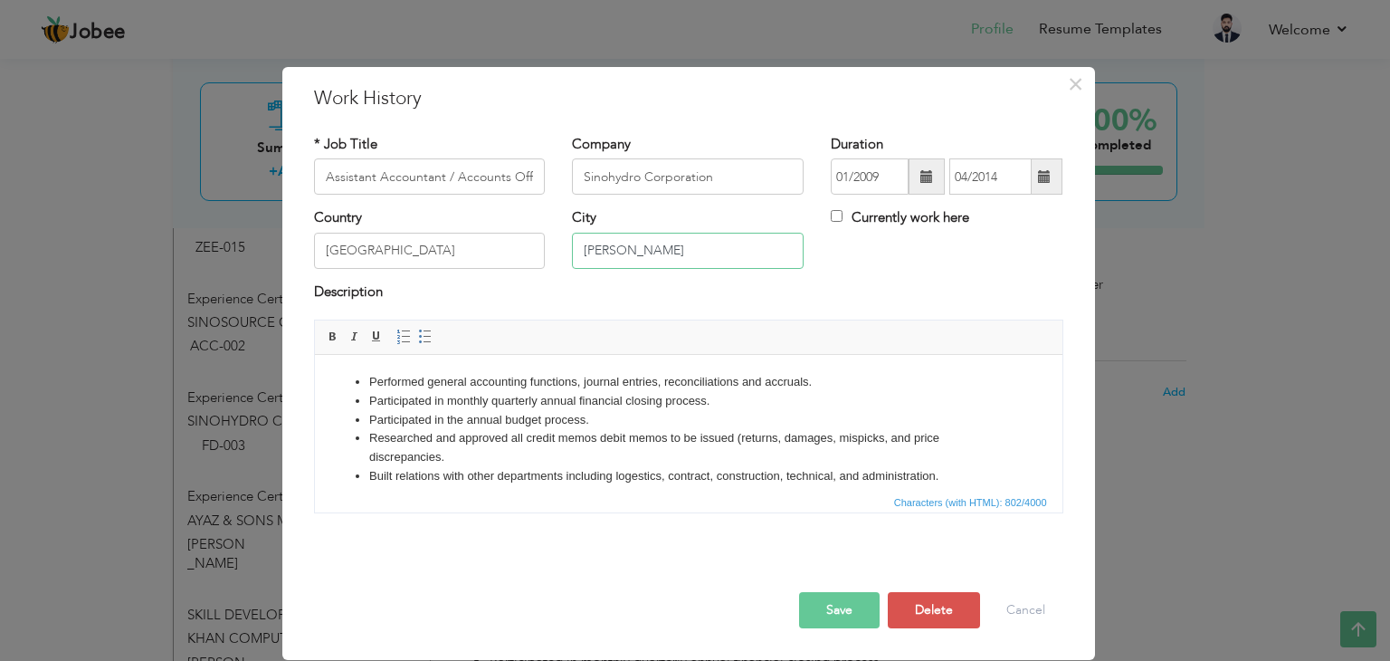
drag, startPoint x: 729, startPoint y: 251, endPoint x: 539, endPoint y: 256, distance: 190.1
click at [539, 256] on div "Country Pakistan City Dera Ismail Khan Currently work here" at bounding box center [688, 244] width 776 height 73
type input "Wana"
click at [828, 613] on button "Save" at bounding box center [839, 610] width 81 height 36
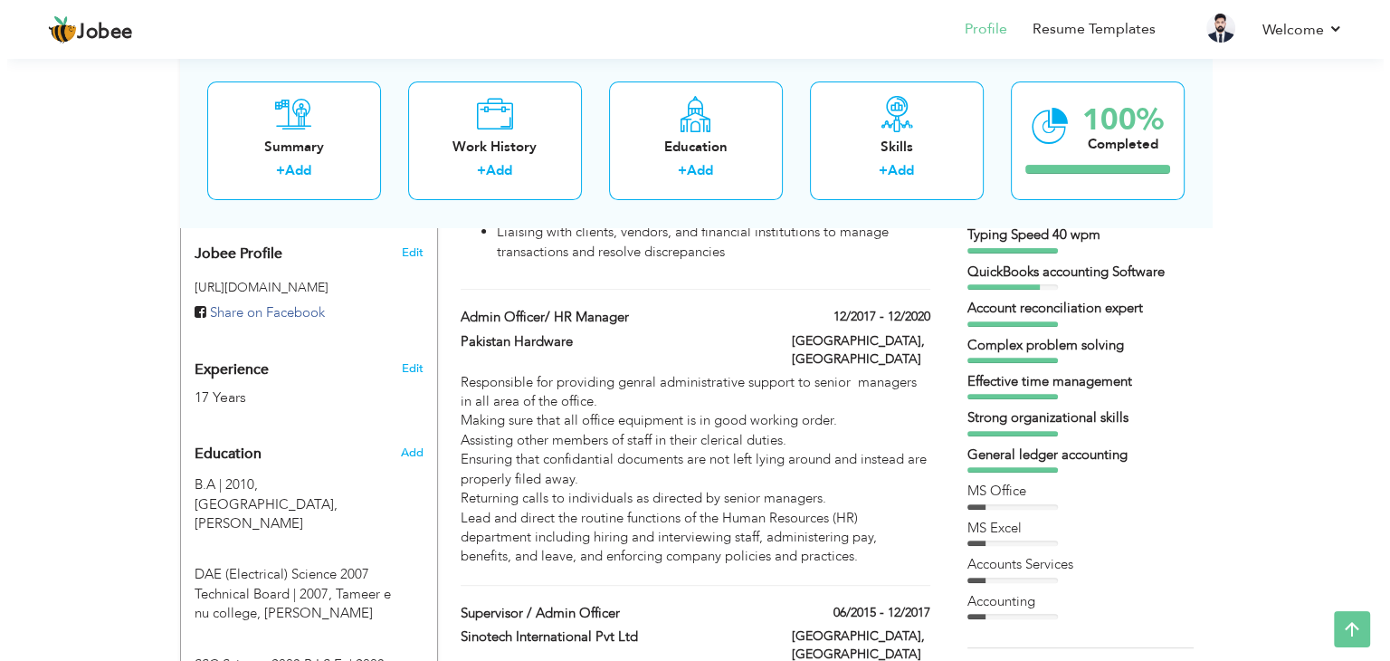
scroll to position [586, 0]
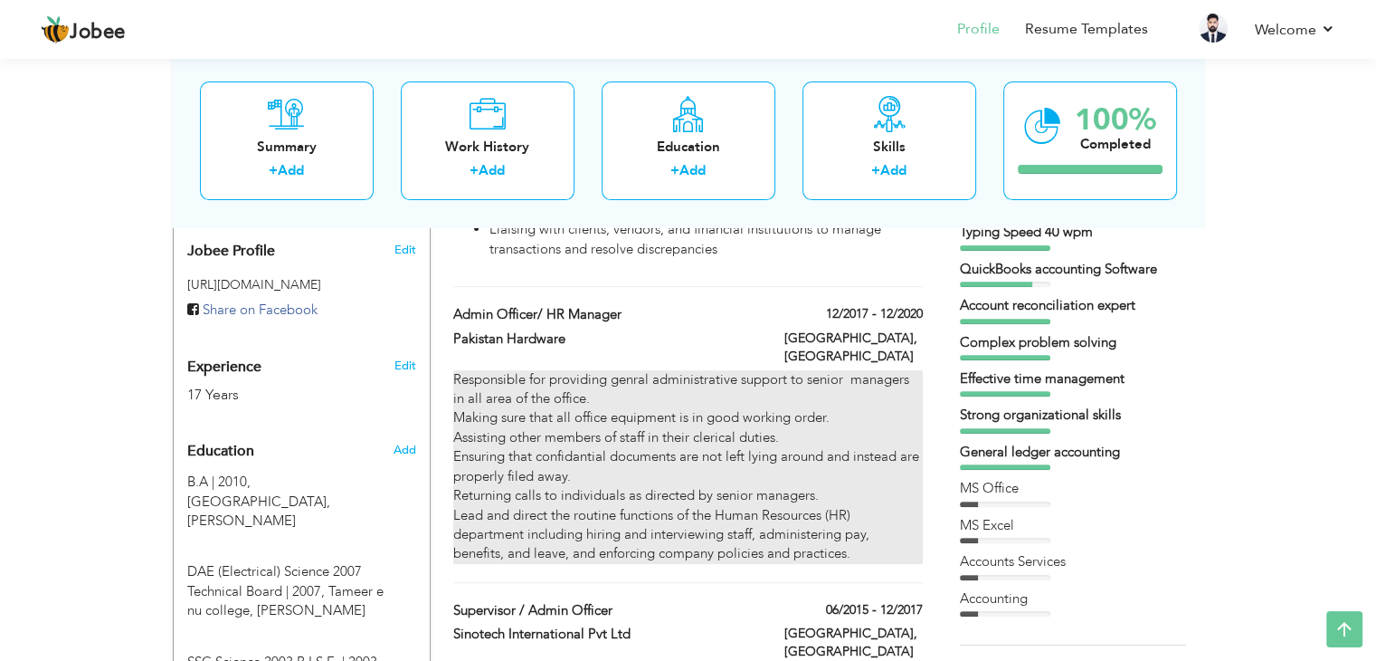
click at [503, 370] on div "Responsible for providing genral administrative support to senior managers in a…" at bounding box center [687, 467] width 469 height 194
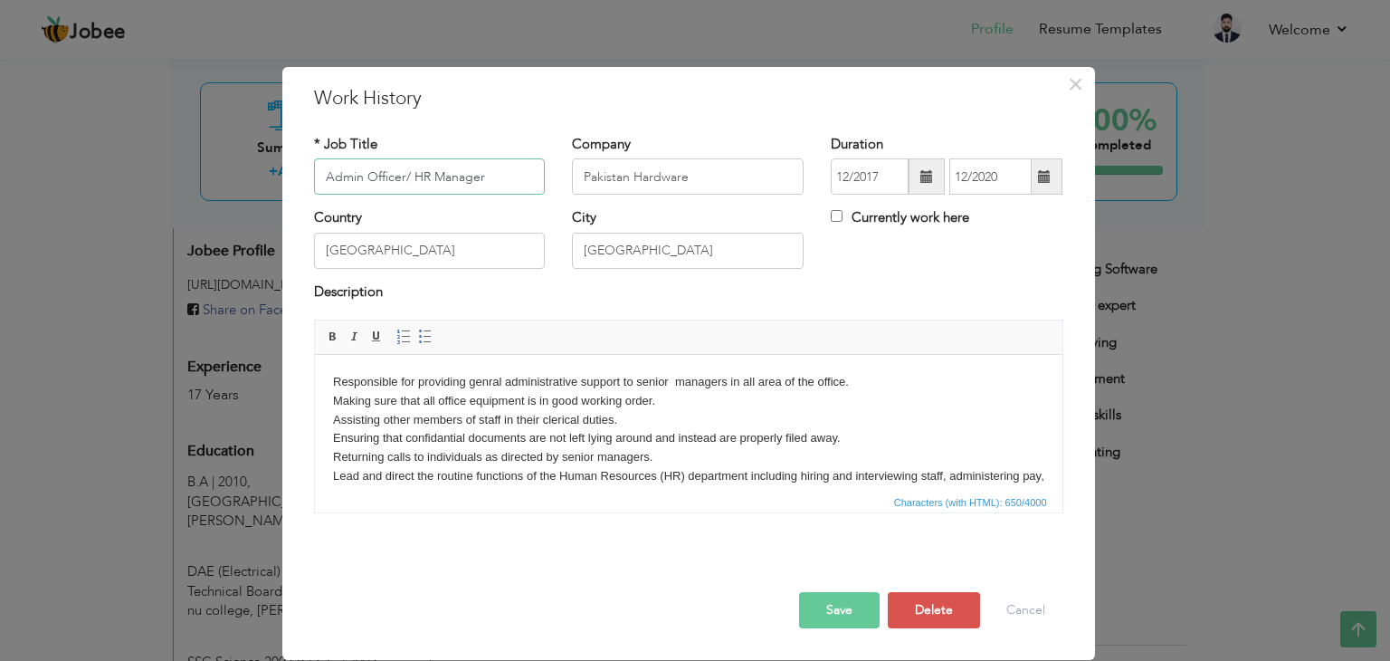
drag, startPoint x: 500, startPoint y: 170, endPoint x: 243, endPoint y: 183, distance: 257.3
click at [243, 183] on div "× Work History * Job Title Admin Officer/ HR Manager Company Pakistan Hardware …" at bounding box center [695, 330] width 1390 height 661
type input "Admin / Account Officer"
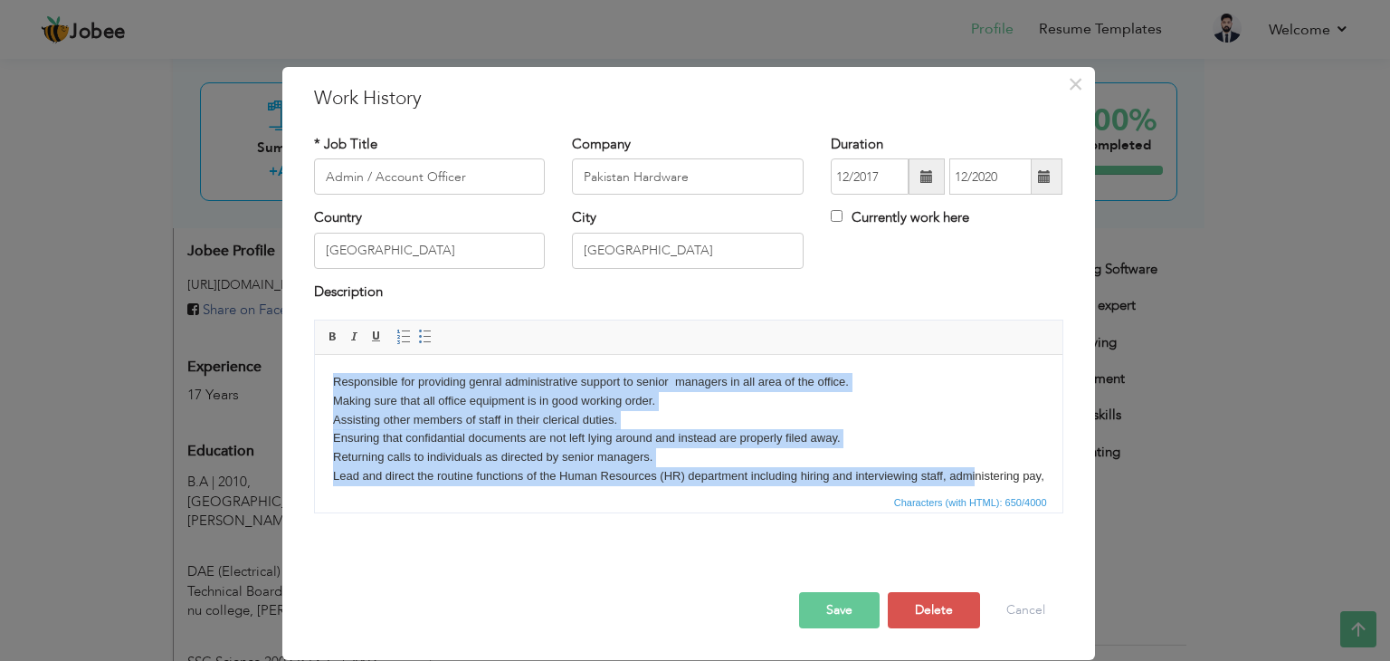
scroll to position [32, 0]
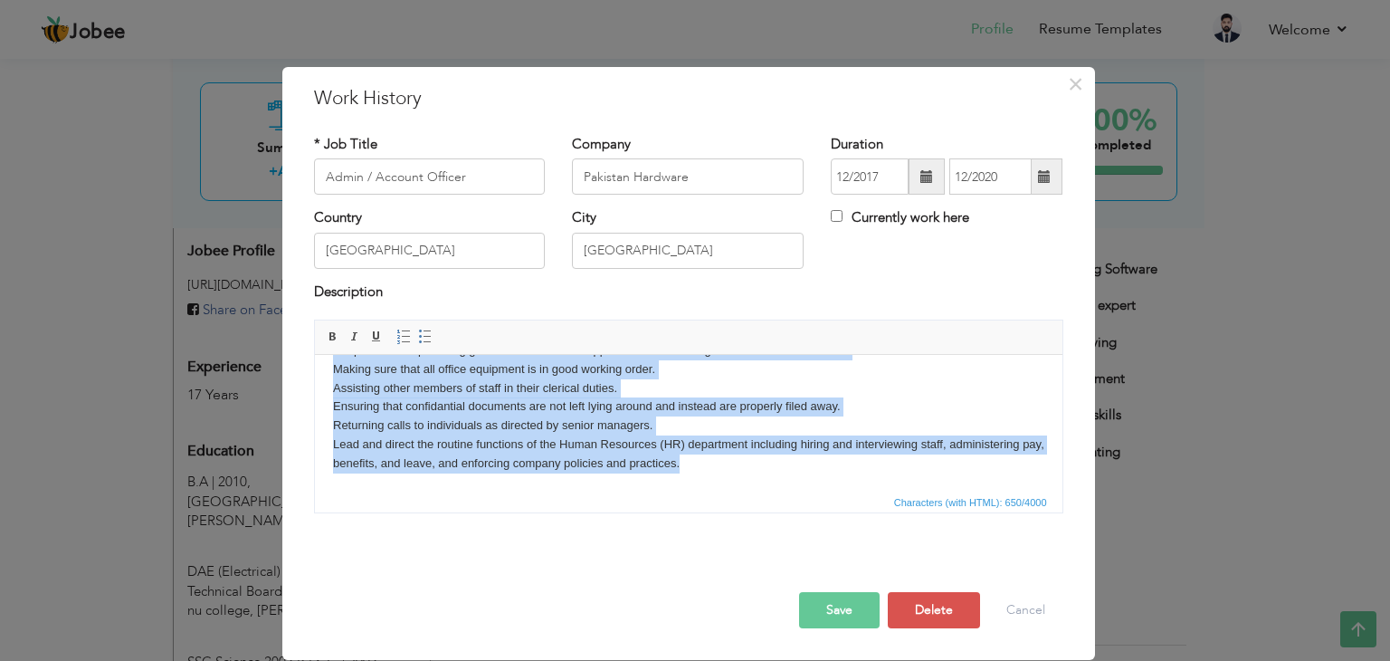
drag, startPoint x: 334, startPoint y: 382, endPoint x: 1149, endPoint y: 540, distance: 830.5
click at [1061, 491] on html "Responsible for providing genral administrative support to senior managers in a…" at bounding box center [687, 407] width 747 height 168
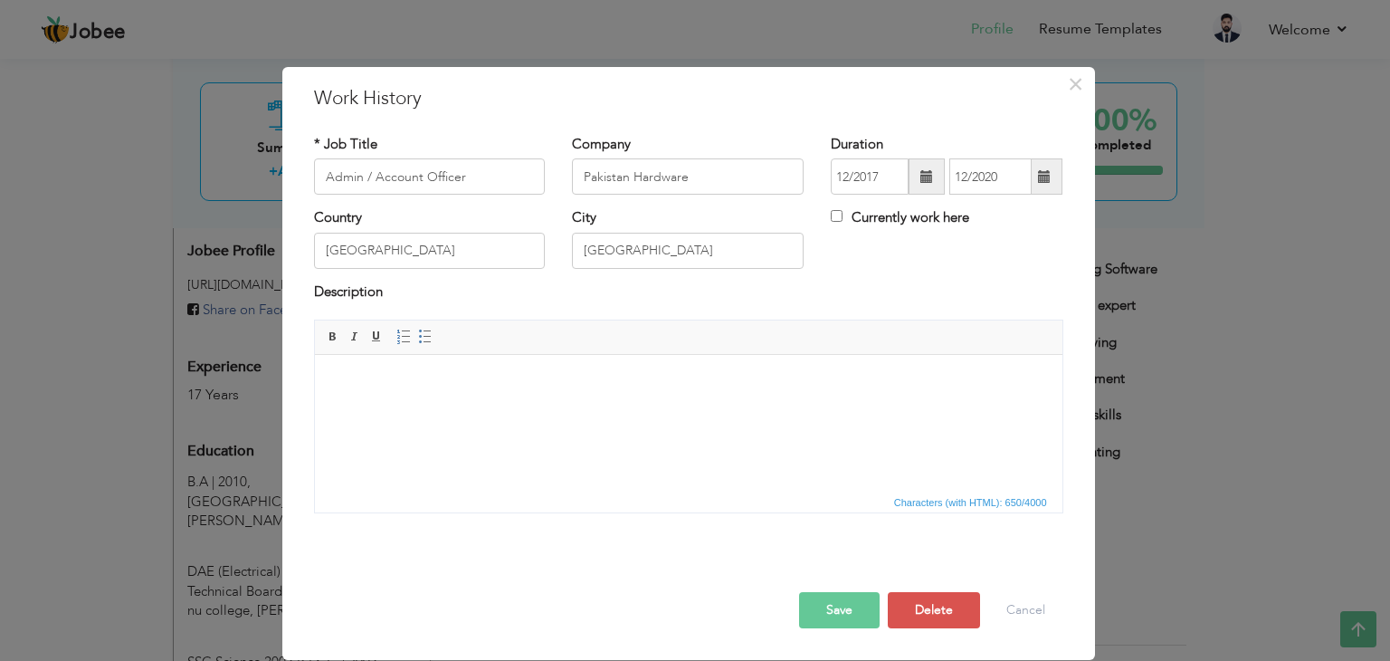
scroll to position [0, 0]
